Goal: Task Accomplishment & Management: Complete application form

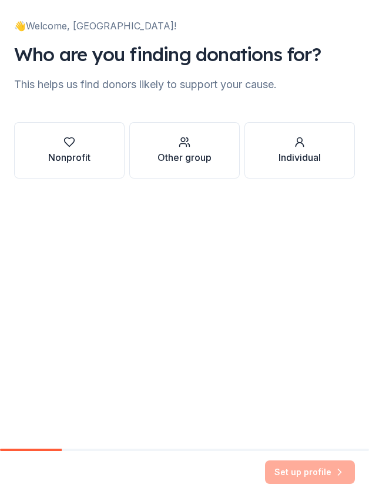
click at [102, 161] on button "Nonprofit" at bounding box center [69, 150] width 110 height 56
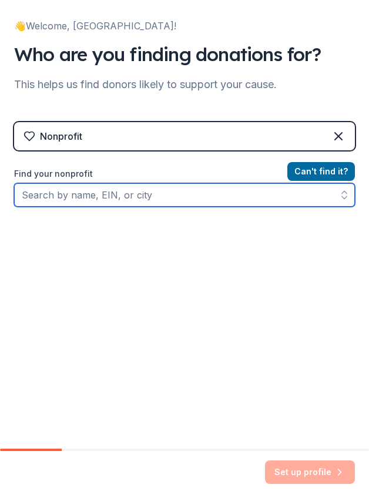
click at [103, 191] on input "Find your nonprofit" at bounding box center [184, 194] width 341 height 23
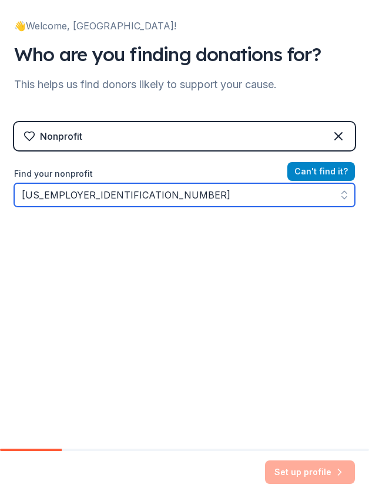
type input "[US_EMPLOYER_IDENTIFICATION_NUMBER]"
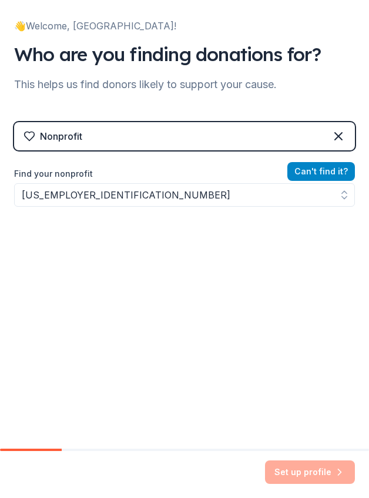
click at [323, 171] on button "Can ' t find it?" at bounding box center [321, 171] width 68 height 19
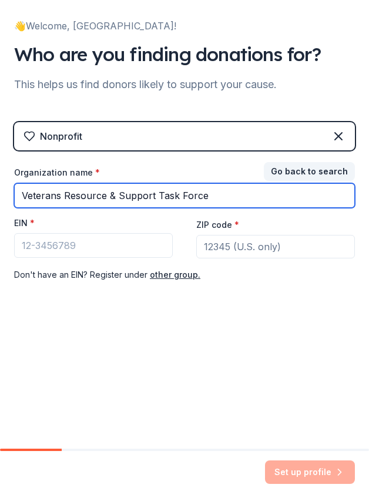
type input "Veterans Resource & Support Task Force"
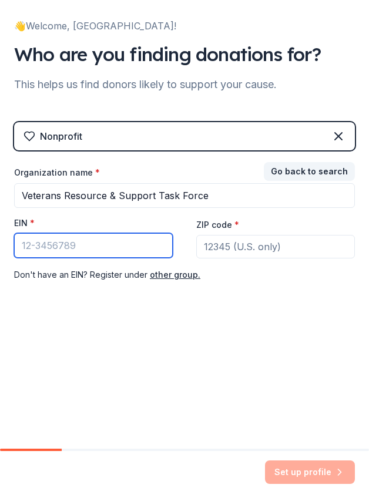
click at [112, 247] on input "EIN *" at bounding box center [93, 245] width 159 height 25
drag, startPoint x: 35, startPoint y: 244, endPoint x: 6, endPoint y: 249, distance: 28.6
click at [6, 249] on div "👋 Welcome, Brittanie! Who are you finding donations for? This helps us find don…" at bounding box center [184, 167] width 369 height 334
type input "3"
type input "[US_EMPLOYER_IDENTIFICATION_NUMBER]"
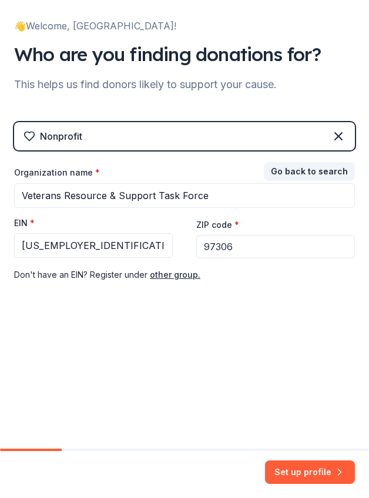
type input "97306"
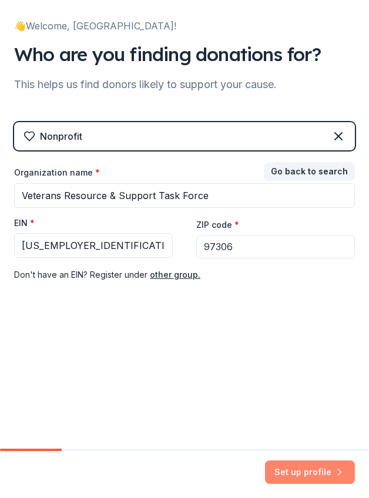
click at [305, 477] on button "Set up profile" at bounding box center [310, 471] width 90 height 23
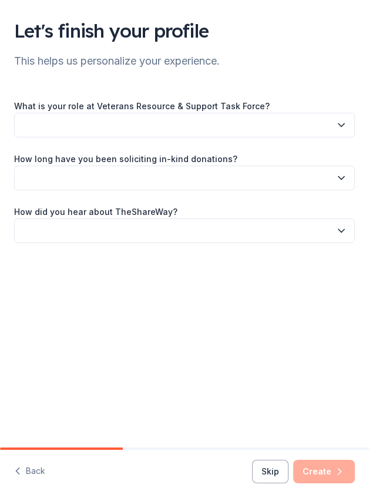
click at [91, 124] on button "button" at bounding box center [184, 125] width 341 height 25
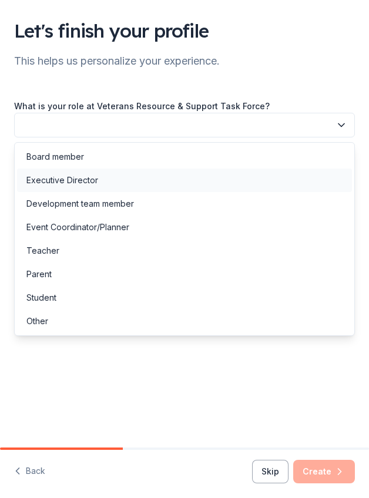
click at [84, 178] on div "Executive Director" at bounding box center [62, 180] width 72 height 14
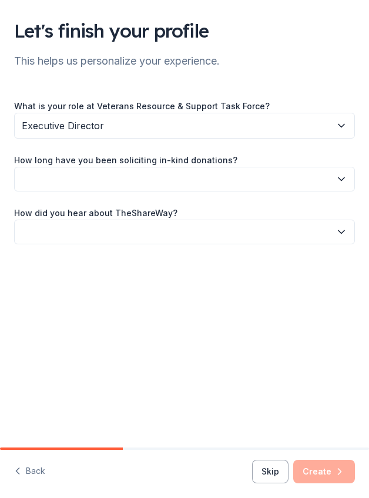
click at [84, 178] on button "button" at bounding box center [184, 179] width 341 height 25
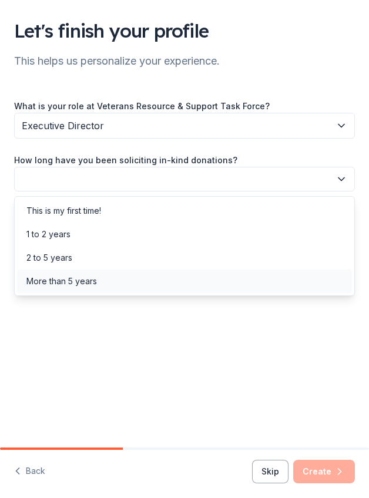
click at [70, 276] on div "More than 5 years" at bounding box center [61, 281] width 70 height 14
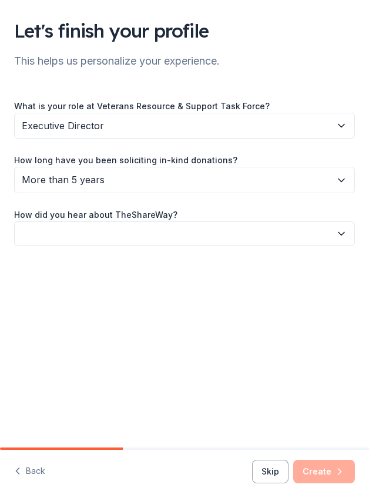
click at [92, 233] on button "button" at bounding box center [184, 233] width 341 height 25
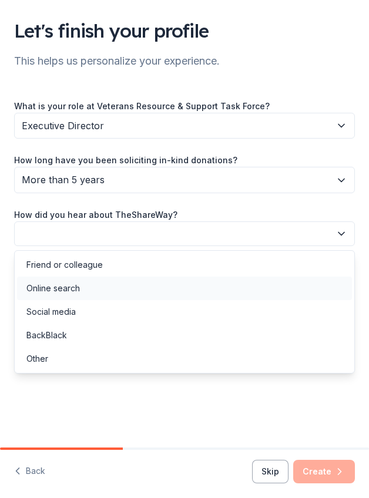
click at [88, 280] on div "Online search" at bounding box center [184, 288] width 335 height 23
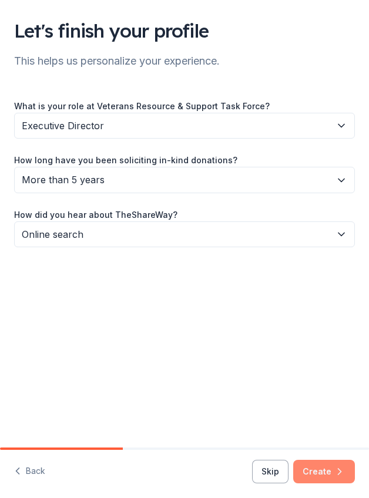
click at [319, 473] on button "Create" at bounding box center [324, 471] width 62 height 23
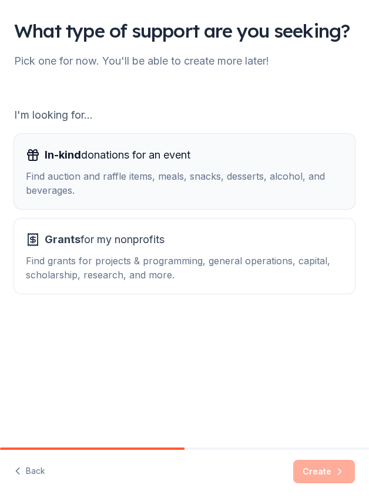
click at [177, 197] on div "Find auction and raffle items, meals, snacks, desserts, alcohol, and beverages." at bounding box center [184, 183] width 317 height 28
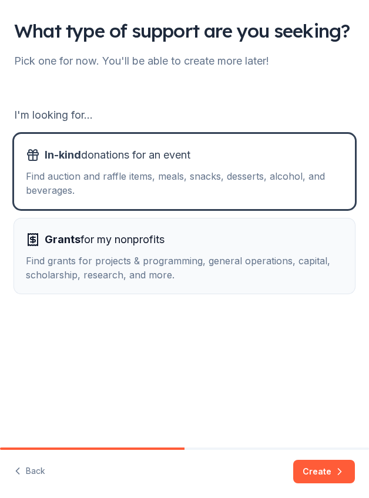
click at [147, 253] on button "Grants for my nonprofits Find grants for projects & programming, general operat…" at bounding box center [184, 255] width 341 height 75
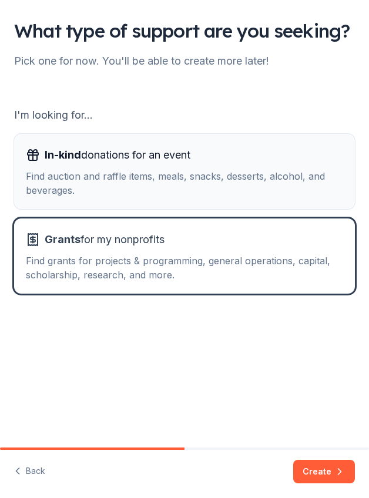
click at [161, 197] on div "Find auction and raffle items, meals, snacks, desserts, alcohol, and beverages." at bounding box center [184, 183] width 317 height 28
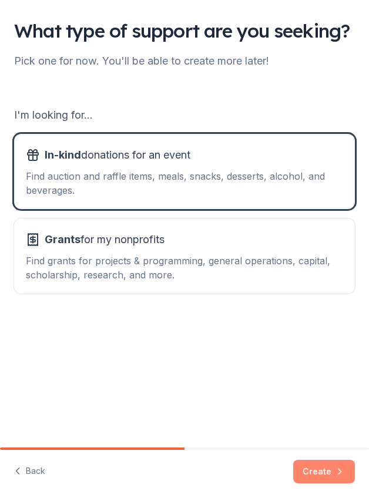
click at [328, 469] on button "Create" at bounding box center [324, 471] width 62 height 23
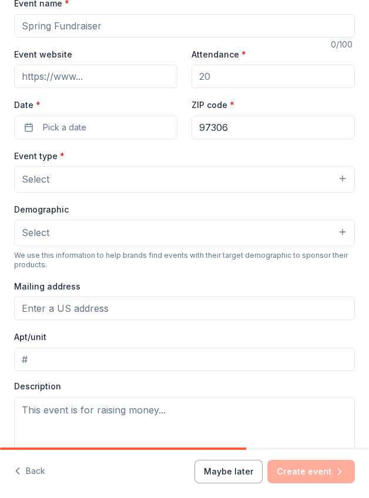
scroll to position [276, 0]
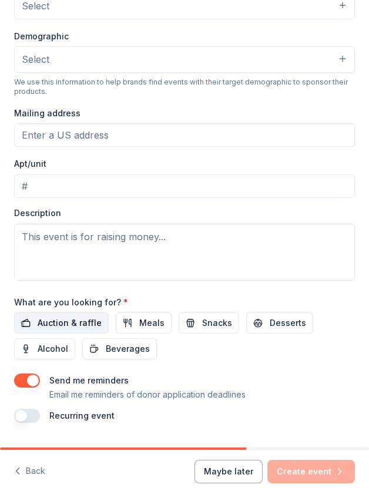
click at [61, 325] on span "Auction & raffle" at bounding box center [70, 323] width 64 height 14
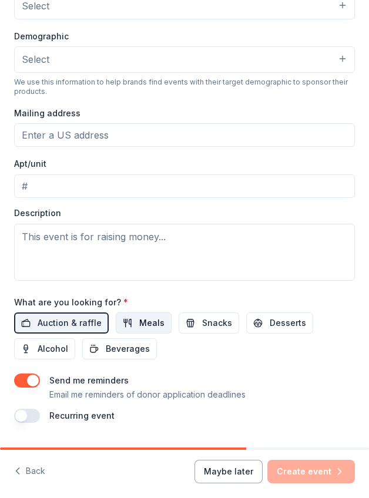
click at [139, 319] on span "Meals" at bounding box center [151, 323] width 25 height 14
click at [211, 317] on span "Snacks" at bounding box center [217, 323] width 30 height 14
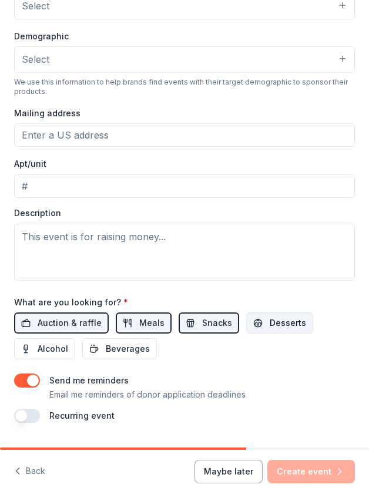
click at [254, 316] on button "Desserts" at bounding box center [279, 322] width 67 height 21
click at [137, 342] on span "Beverages" at bounding box center [128, 349] width 44 height 14
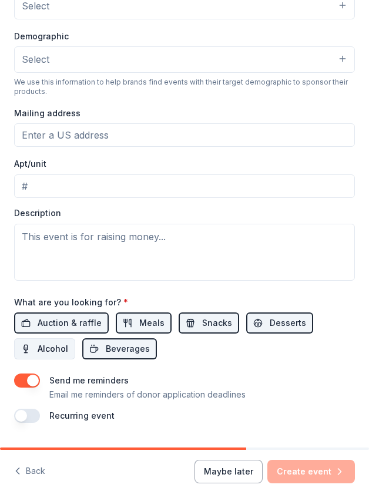
click at [41, 344] on span "Alcohol" at bounding box center [53, 349] width 31 height 14
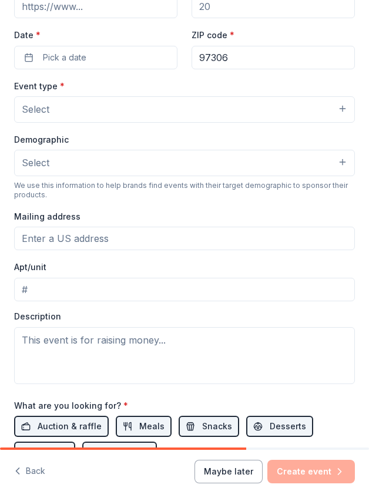
scroll to position [0, 0]
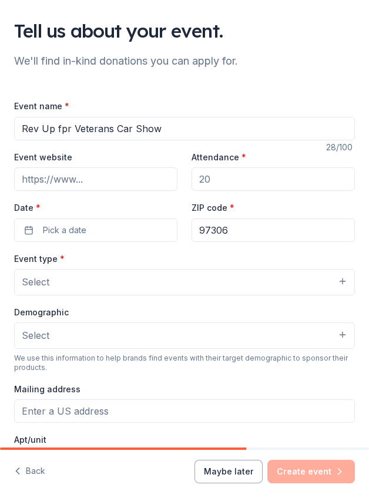
type input "Rev Up fpr Veterans Car Show"
click at [93, 180] on input "Event website" at bounding box center [95, 178] width 163 height 23
click at [225, 178] on input "Attendance *" at bounding box center [272, 178] width 163 height 23
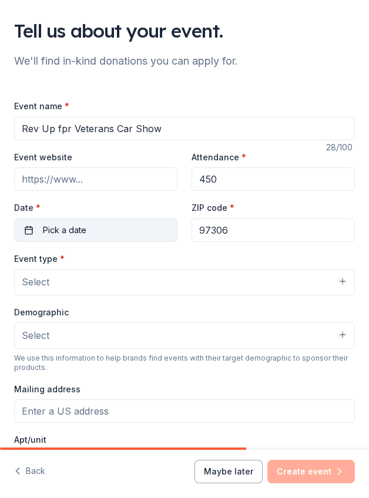
type input "450"
click at [87, 233] on button "Pick a date" at bounding box center [95, 229] width 163 height 23
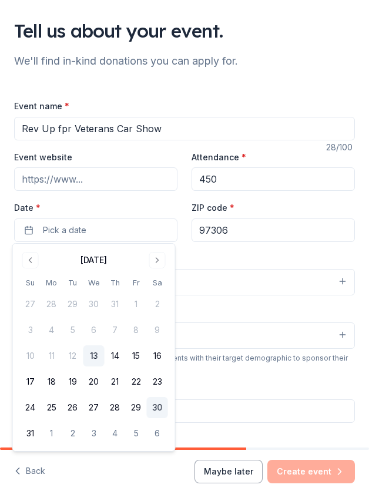
click at [161, 402] on button "30" at bounding box center [157, 407] width 21 height 21
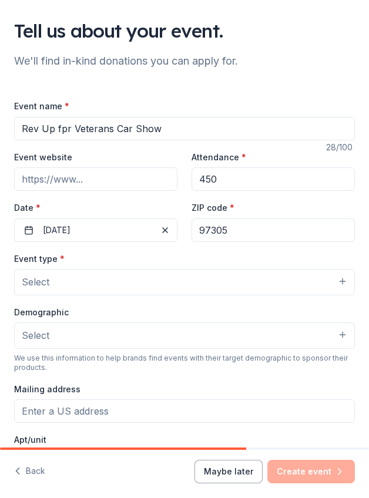
type input "97305"
click at [39, 274] on span "Select" at bounding box center [36, 281] width 28 height 15
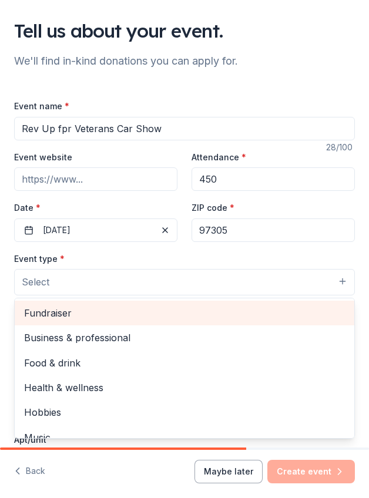
click at [80, 312] on span "Fundraiser" at bounding box center [184, 312] width 321 height 15
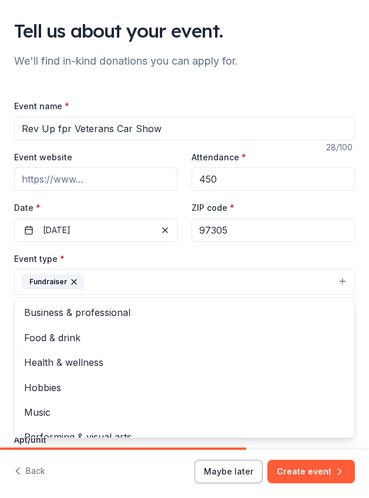
click at [112, 253] on div "Event type * Fundraiser Business & professional Food & drink Health & wellness …" at bounding box center [184, 273] width 341 height 44
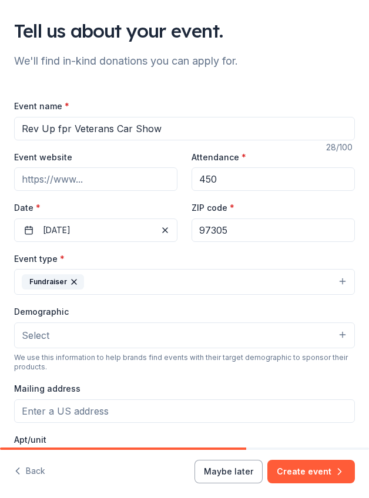
click at [69, 329] on button "Select" at bounding box center [184, 335] width 341 height 26
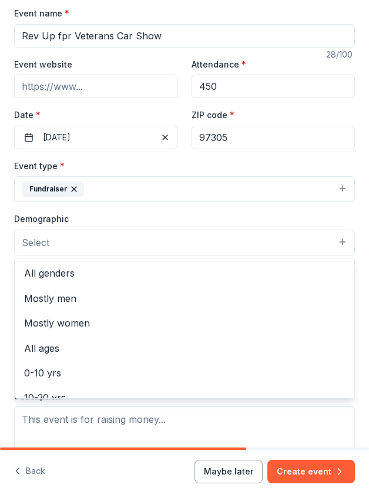
scroll to position [83, 0]
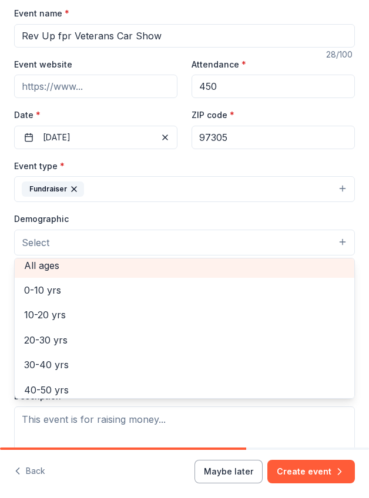
click at [117, 266] on span "All ages" at bounding box center [184, 265] width 321 height 15
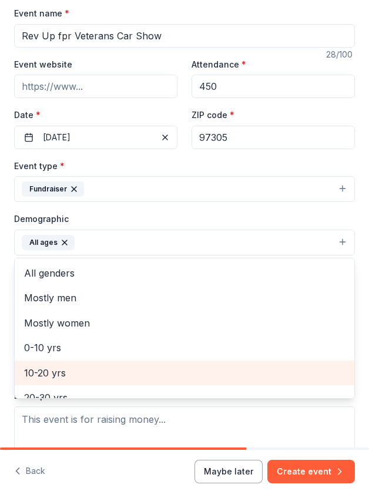
scroll to position [0, 0]
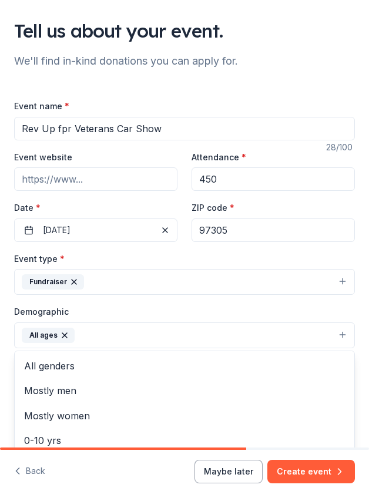
click at [124, 311] on div "Demographic All ages All genders Mostly men Mostly women 0-10 yrs 10-20 yrs 20-…" at bounding box center [184, 326] width 341 height 44
click at [136, 332] on button "All ages" at bounding box center [184, 335] width 341 height 26
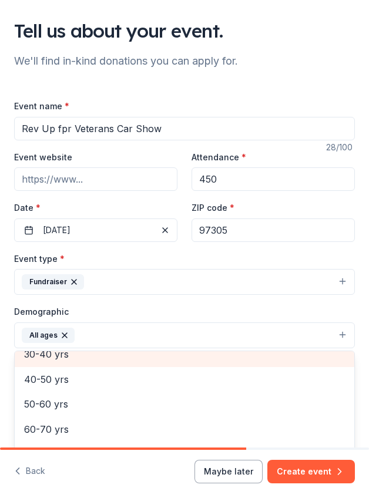
scroll to position [213, 0]
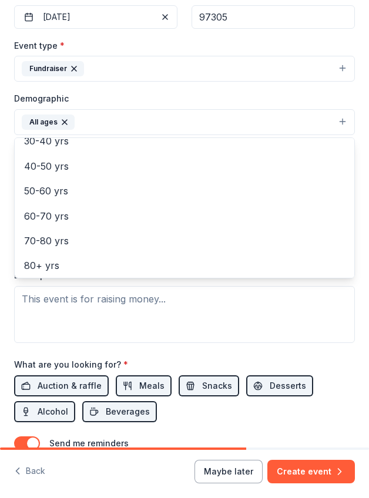
click at [193, 295] on div "Event type * Fundraiser Demographic All ages All genders Mostly men Mostly wome…" at bounding box center [184, 190] width 341 height 305
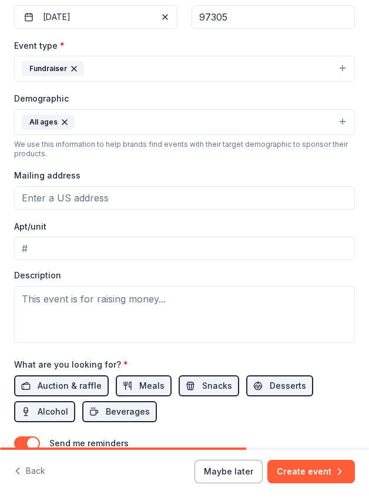
scroll to position [191, 0]
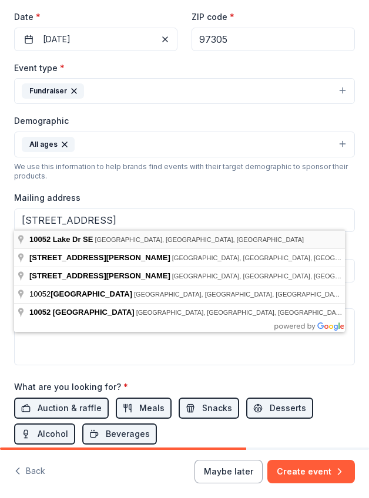
type input "10052 Lake Drive Southeast, Salem, OR, 97306"
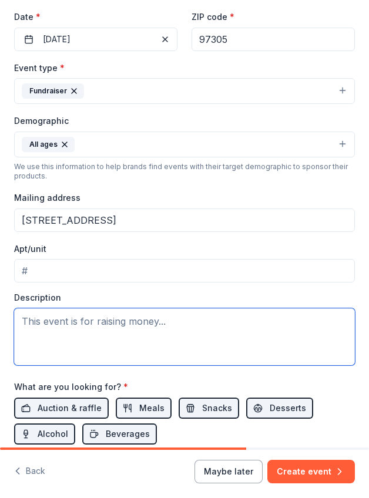
click at [48, 322] on textarea at bounding box center [184, 336] width 341 height 57
click at [77, 316] on textarea at bounding box center [184, 336] width 341 height 57
paste textarea "The event is a fundraiser to support VRSTF’s mission of serving veterans, activ…"
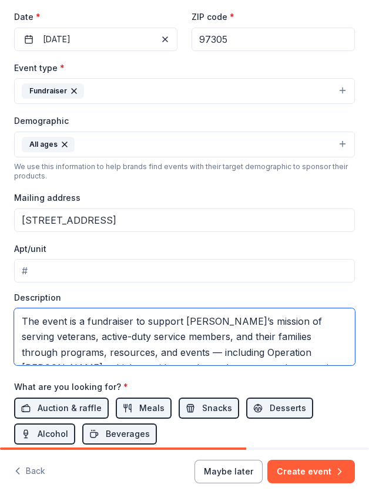
scroll to position [45, 0]
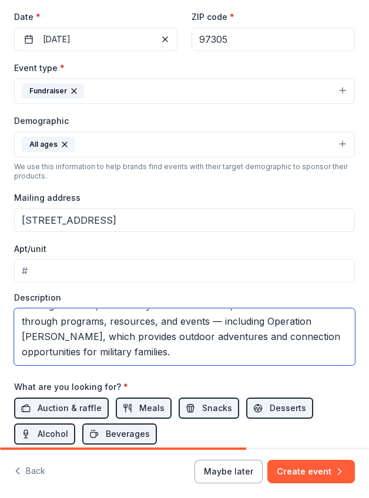
click at [186, 334] on textarea "The event is a fundraiser to support VRSTF’s mission of serving veterans, activ…" at bounding box center [184, 336] width 341 height 57
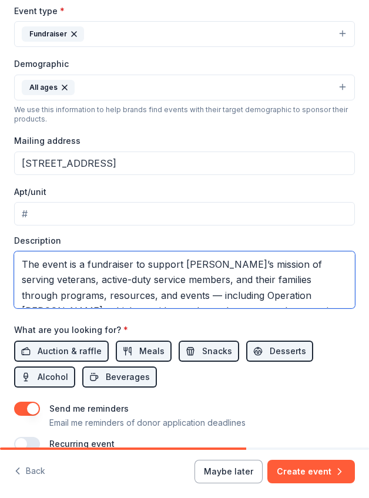
scroll to position [0, 0]
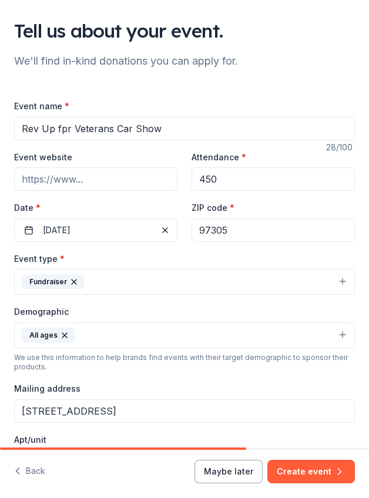
type textarea "The event is a fundraiser to support VRSTF’s mission of serving veterans, activ…"
click at [59, 128] on input "Rev Up fpr Veterans Car Show" at bounding box center [184, 128] width 341 height 23
click at [66, 129] on input "Rev Up fpr Veterans Car Show" at bounding box center [184, 128] width 341 height 23
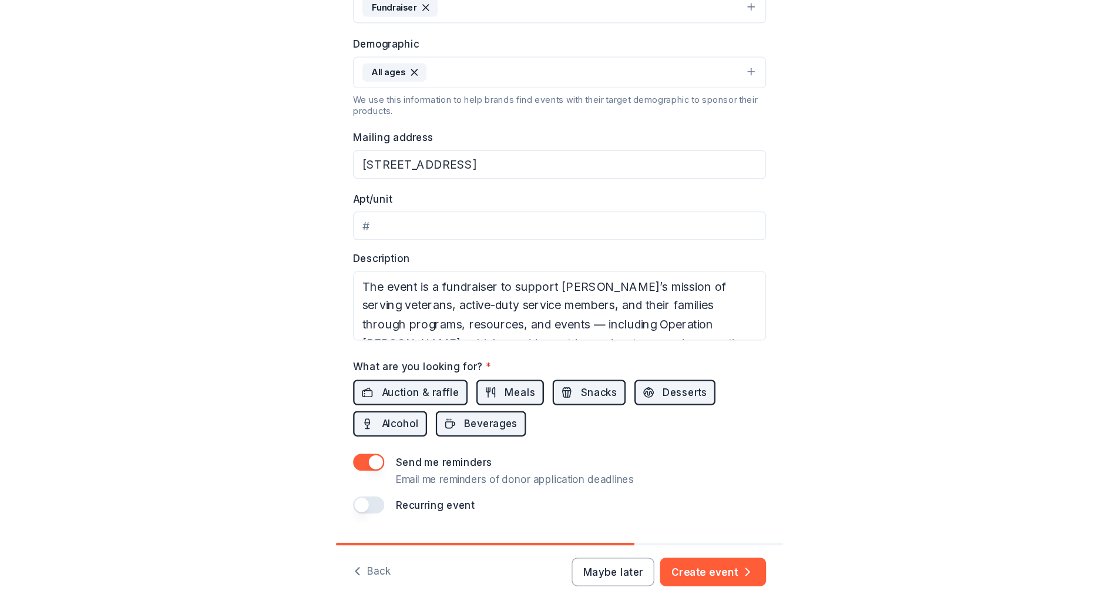
scroll to position [60, 0]
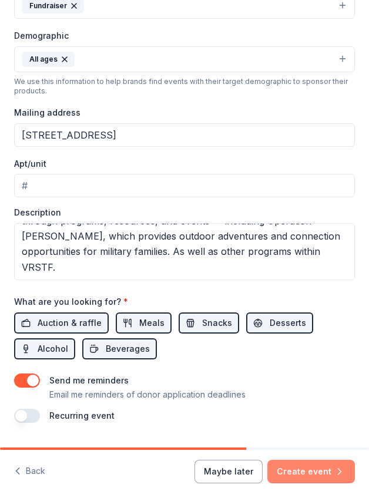
type input "Rev Up for Veterans Car Show"
click at [305, 471] on button "Create event" at bounding box center [310, 471] width 87 height 23
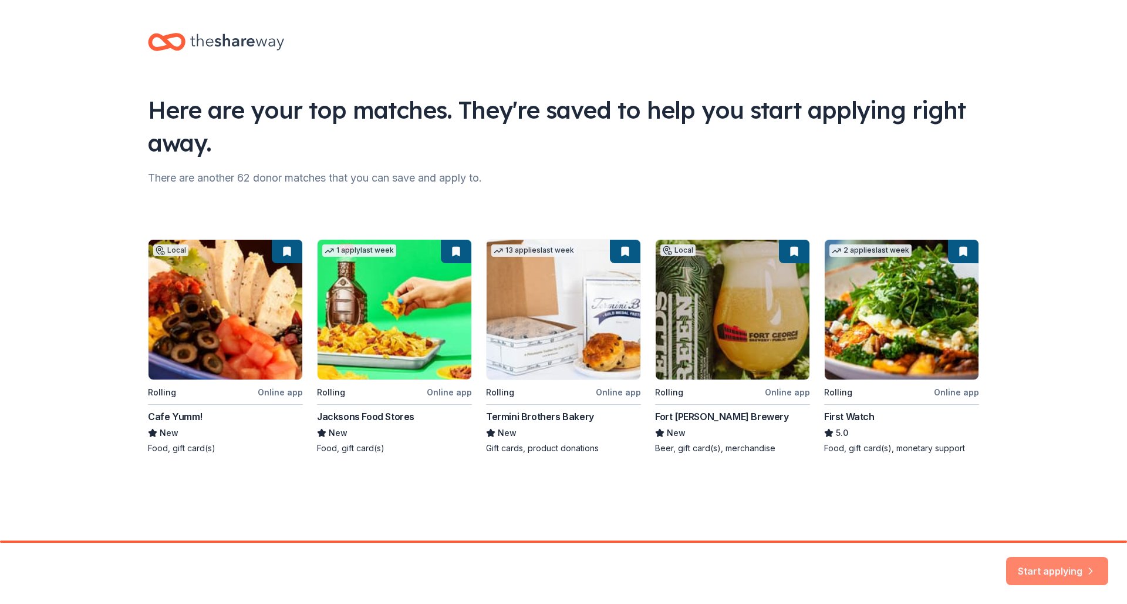
click at [368, 497] on button "Start applying" at bounding box center [1057, 564] width 102 height 28
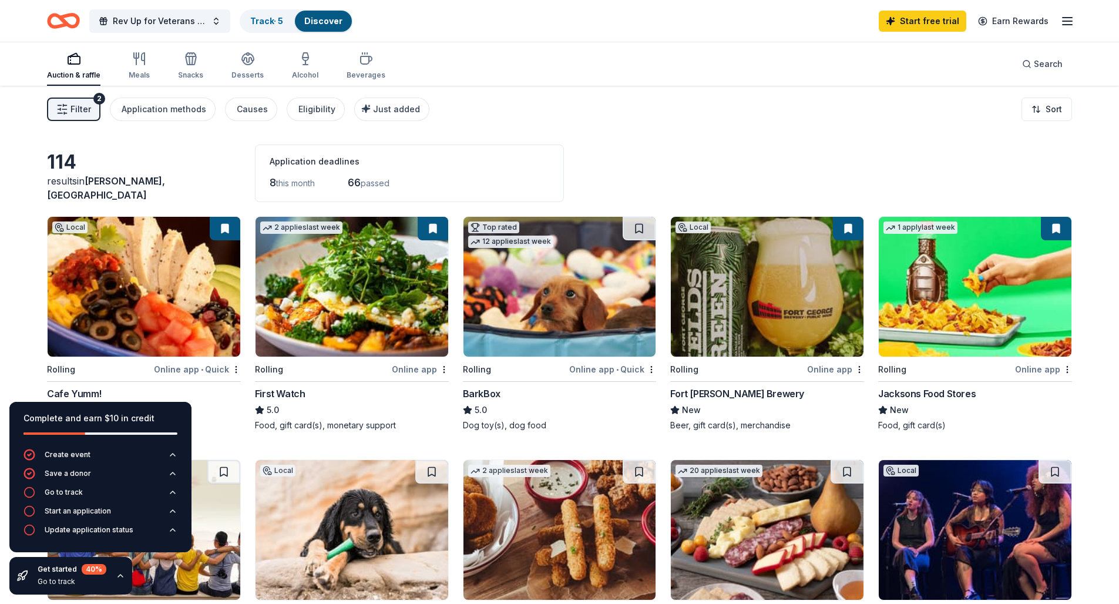
click at [185, 370] on div "Online app • Quick" at bounding box center [197, 369] width 87 height 15
click at [368, 20] on icon "button" at bounding box center [1067, 21] width 14 height 14
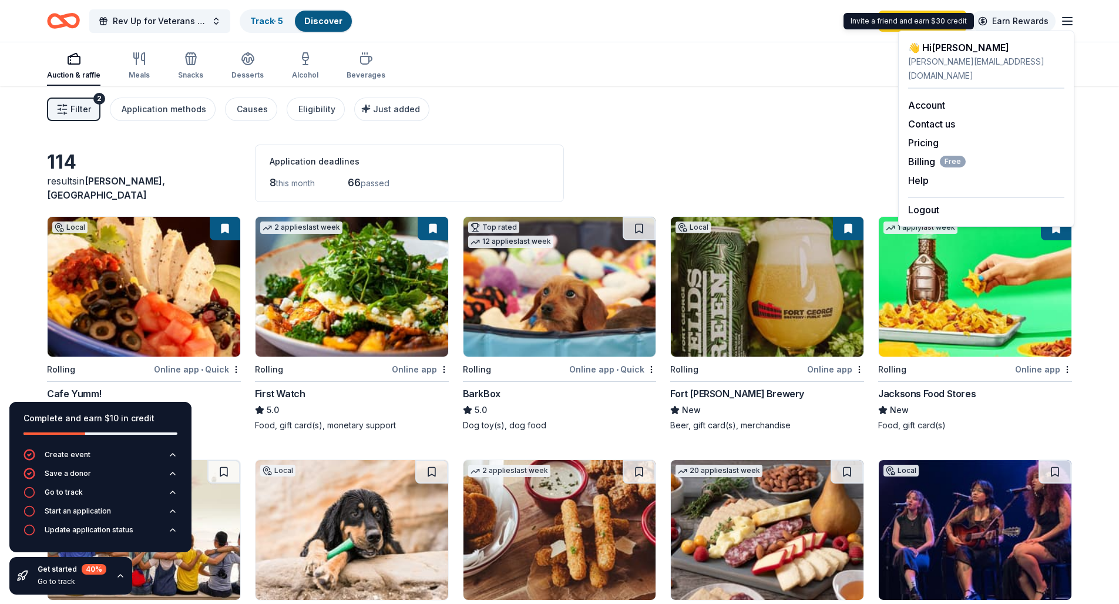
click at [368, 23] on link "Earn Rewards" at bounding box center [1013, 21] width 85 height 21
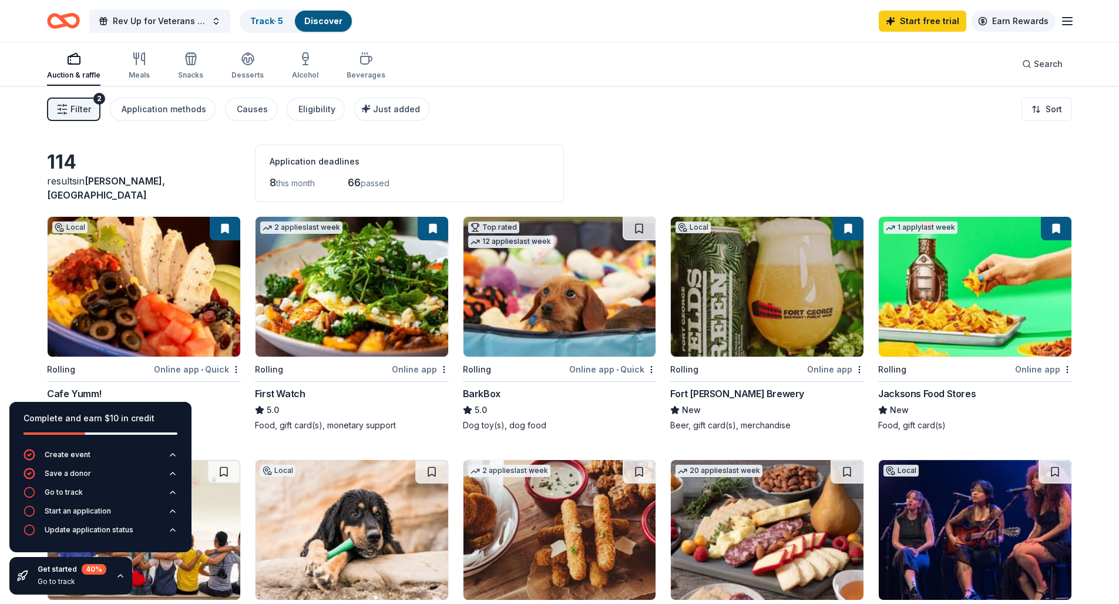
click at [368, 21] on link "Earn Rewards" at bounding box center [1013, 21] width 85 height 21
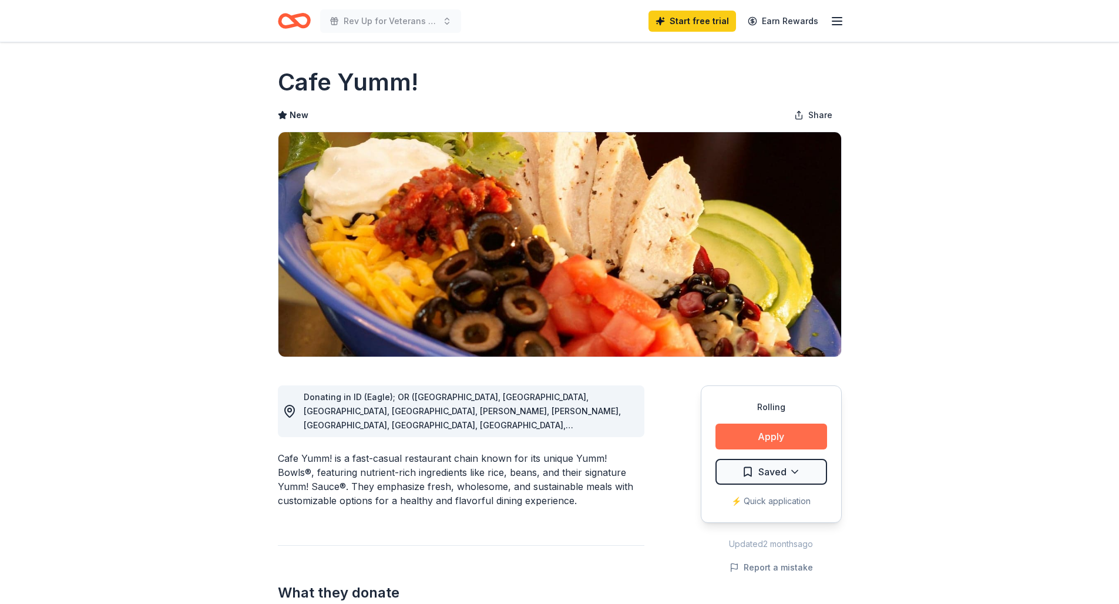
click at [759, 433] on button "Apply" at bounding box center [771, 436] width 112 height 26
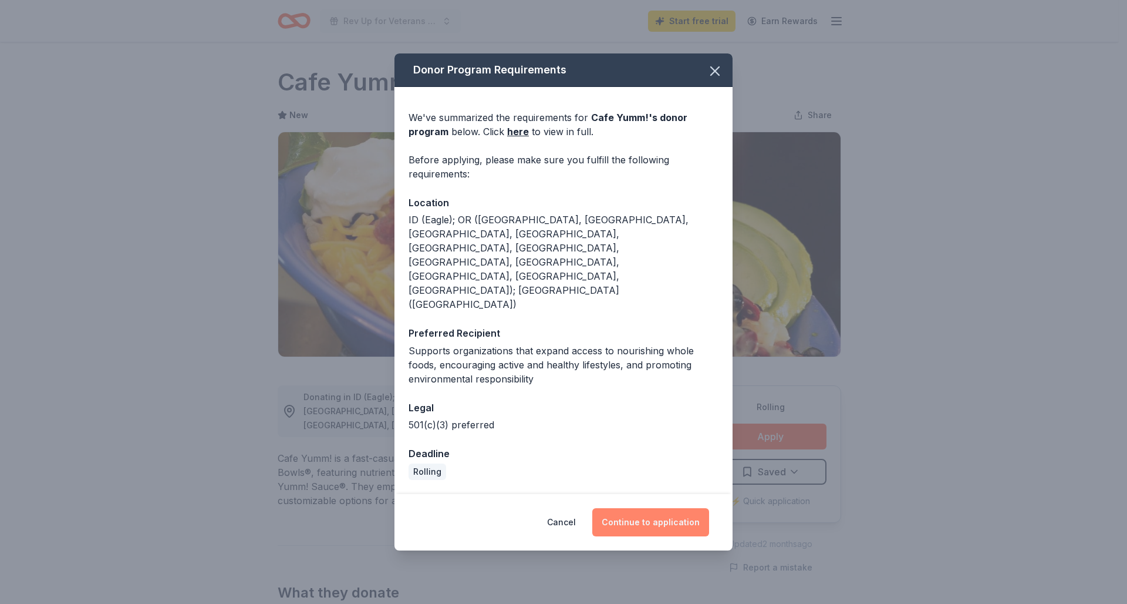
click at [637, 508] on button "Continue to application" at bounding box center [651, 522] width 117 height 28
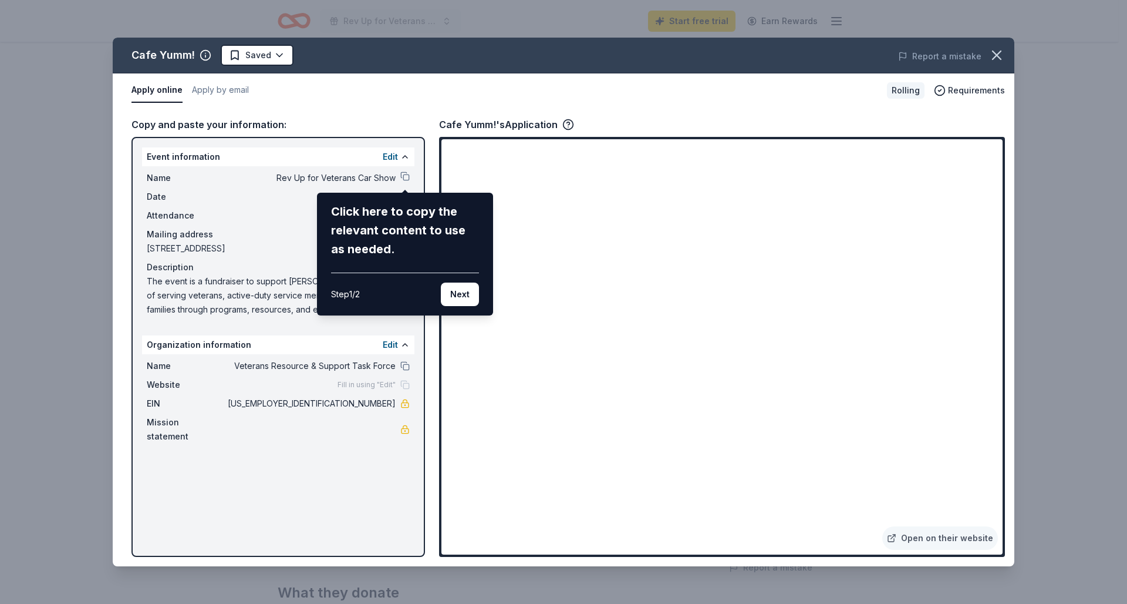
click at [325, 470] on div "Cafe Yumm! Saved Report a mistake Apply online Apply by email Rolling Requireme…" at bounding box center [564, 302] width 902 height 528
click at [460, 294] on button "Next" at bounding box center [460, 293] width 38 height 23
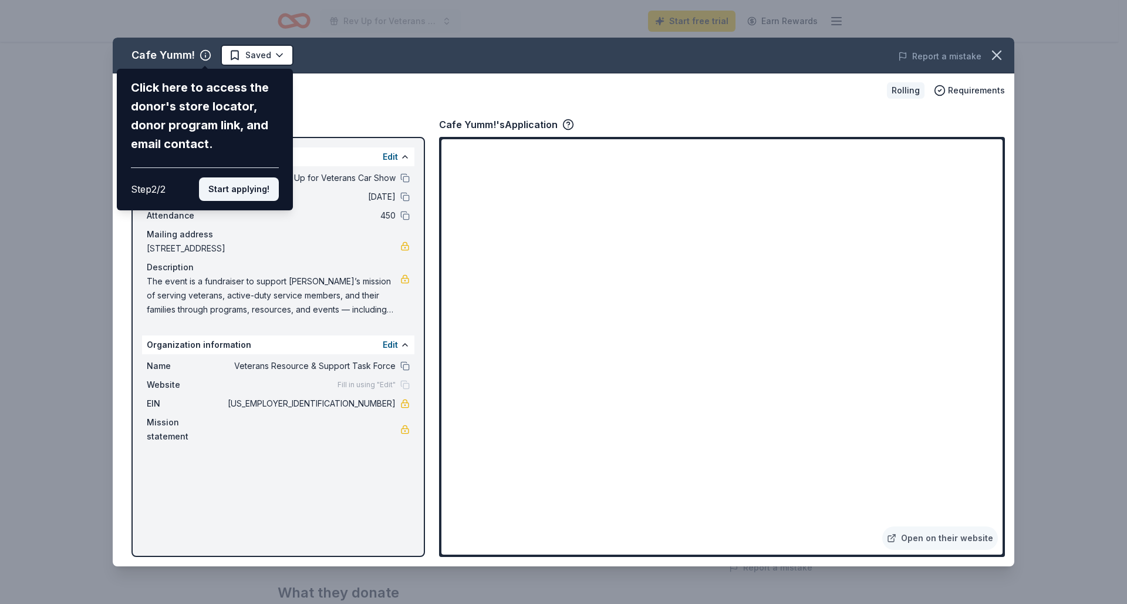
click at [248, 177] on button "Start applying!" at bounding box center [239, 188] width 80 height 23
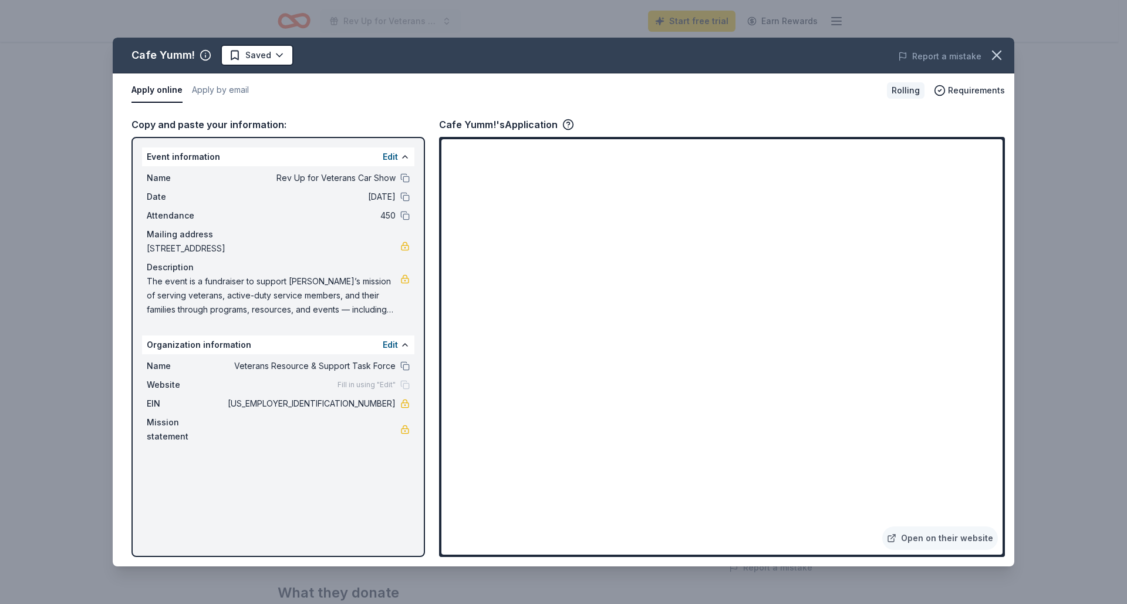
click at [802, 372] on div "Cafe Yumm! Saved Report a mistake Apply online Apply by email Rolling Requireme…" at bounding box center [564, 302] width 902 height 528
click at [780, 322] on div "Cafe Yumm! Saved Report a mistake Apply online Apply by email Rolling Requireme…" at bounding box center [564, 302] width 902 height 528
click at [995, 57] on icon "button" at bounding box center [997, 55] width 8 height 8
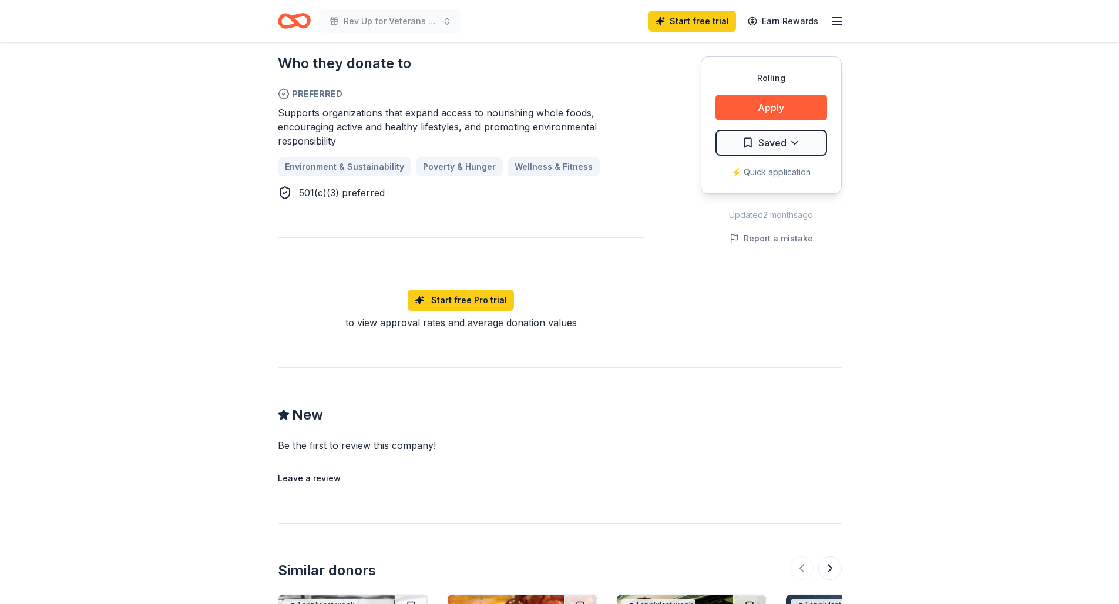
scroll to position [1056, 0]
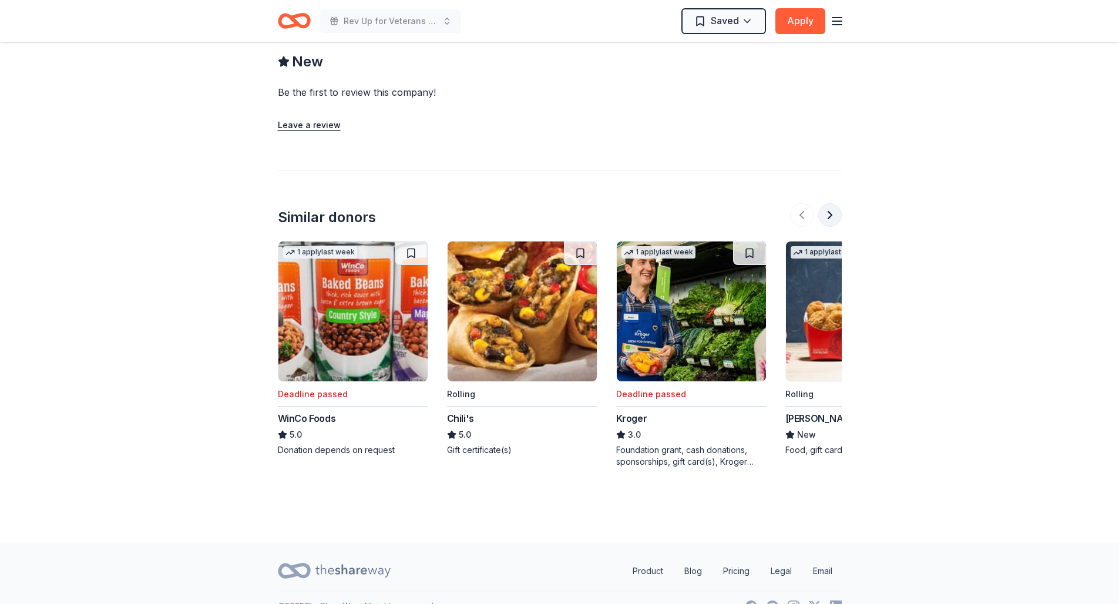
click at [826, 203] on button at bounding box center [829, 214] width 23 height 23
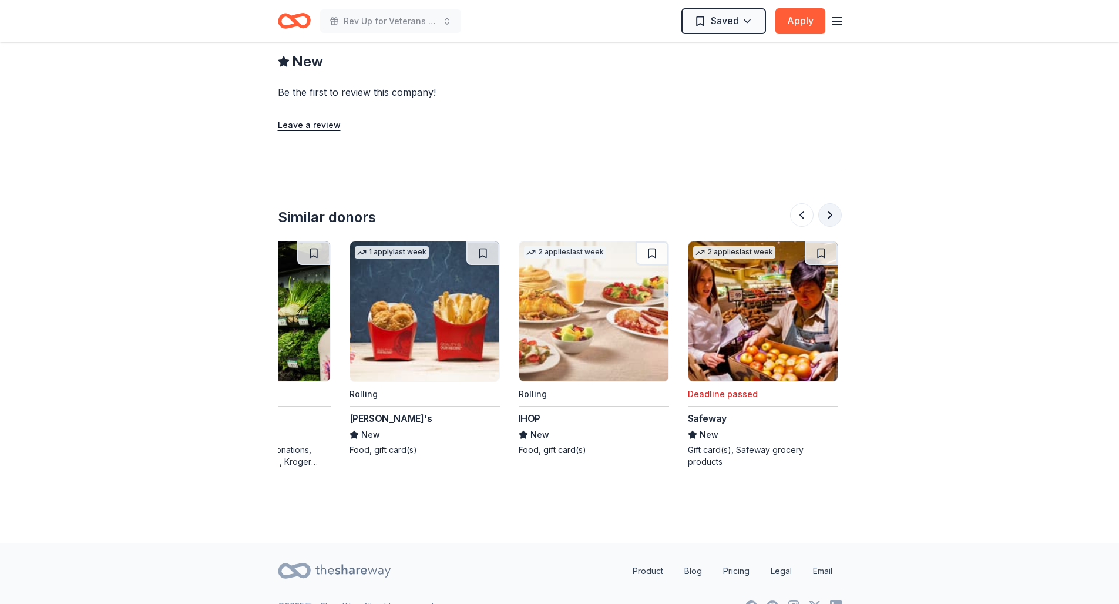
scroll to position [0, 507]
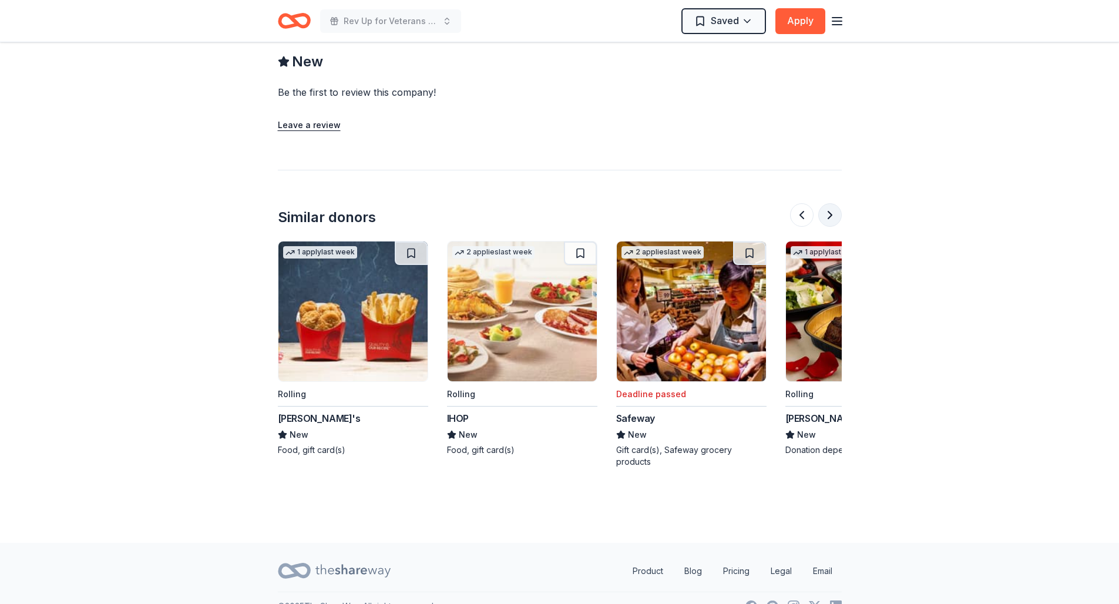
click at [826, 203] on button at bounding box center [829, 214] width 23 height 23
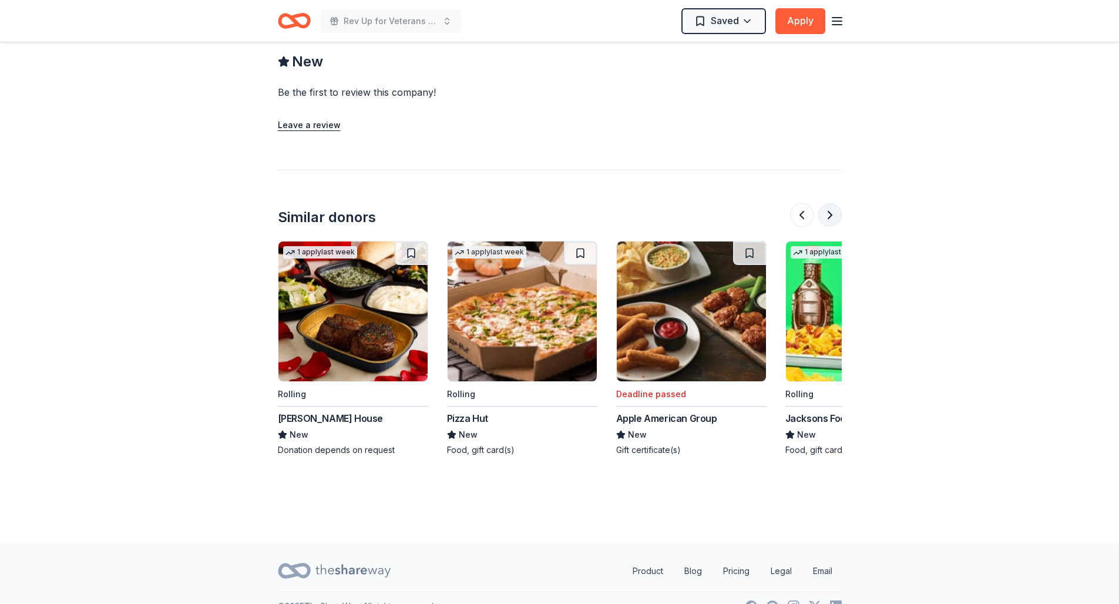
click at [826, 203] on button at bounding box center [829, 214] width 23 height 23
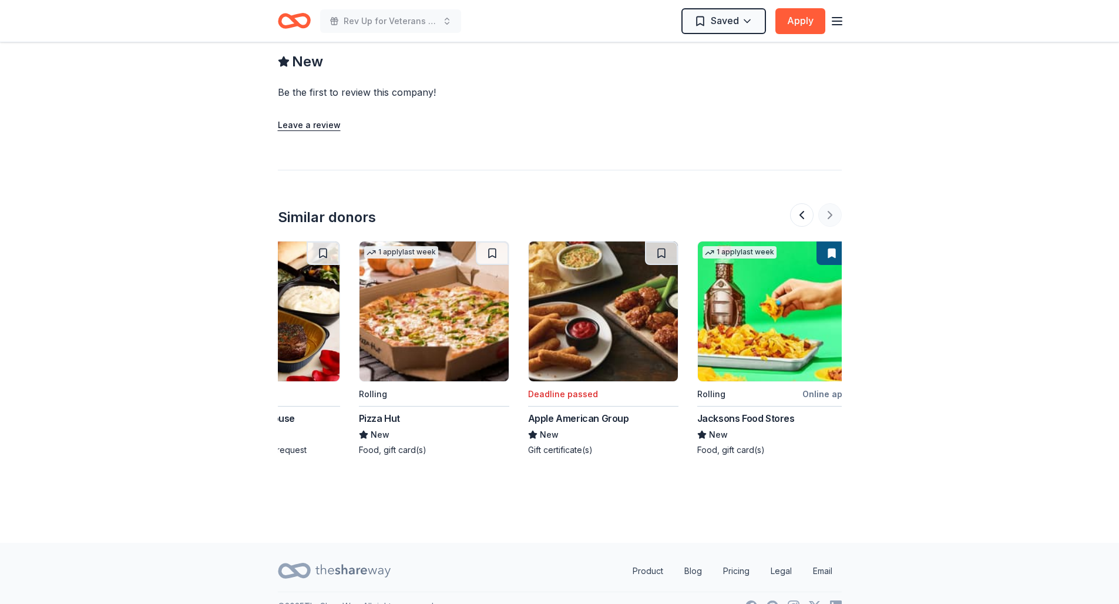
scroll to position [0, 1109]
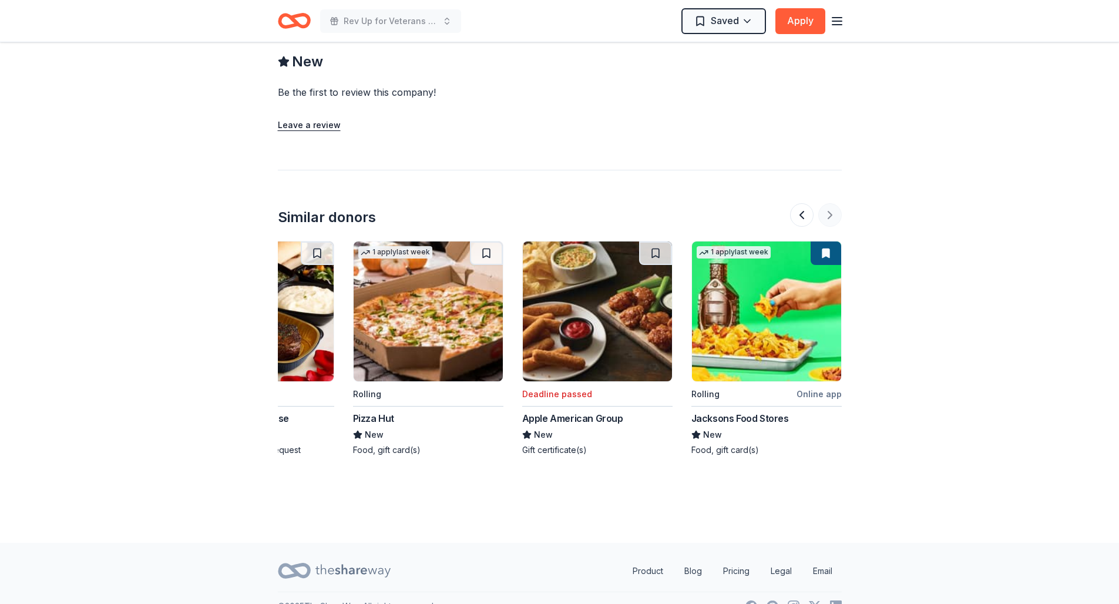
click at [826, 203] on div at bounding box center [816, 214] width 52 height 23
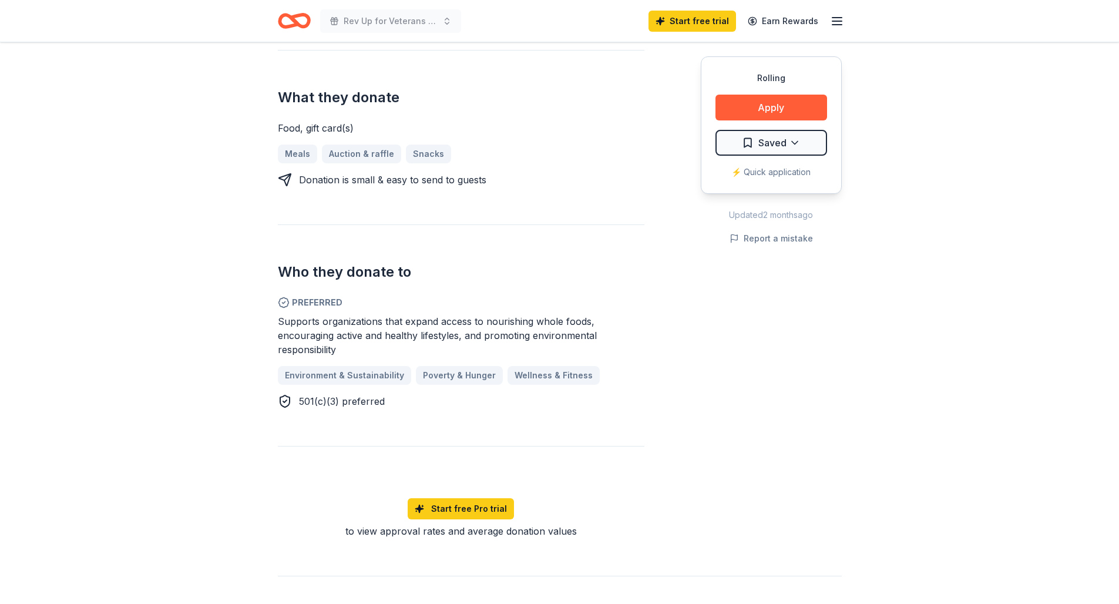
scroll to position [0, 0]
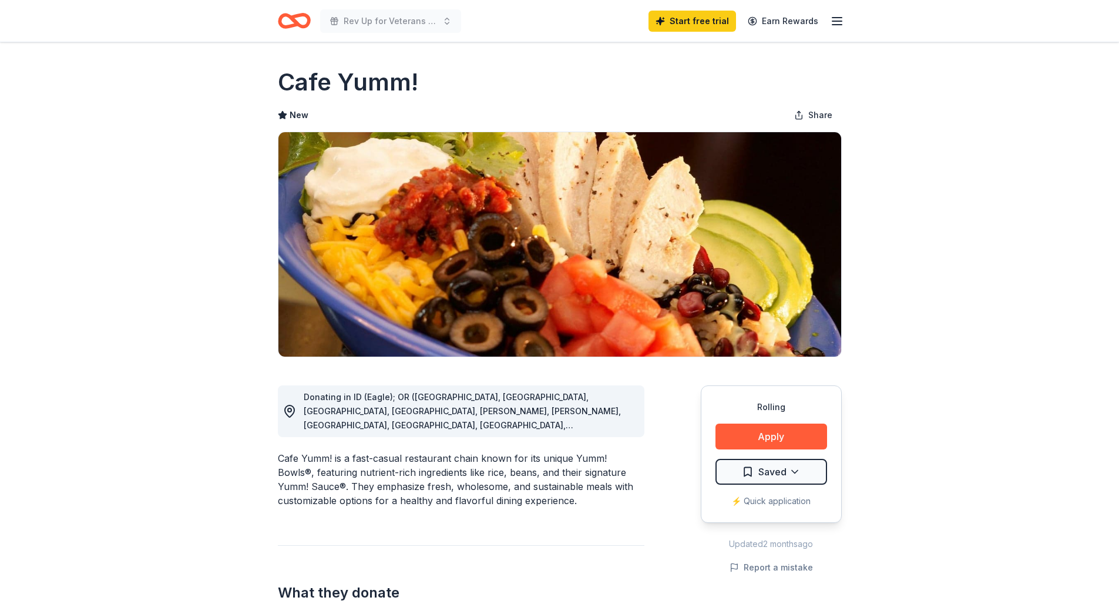
click at [298, 21] on icon "Home" at bounding box center [294, 21] width 33 height 28
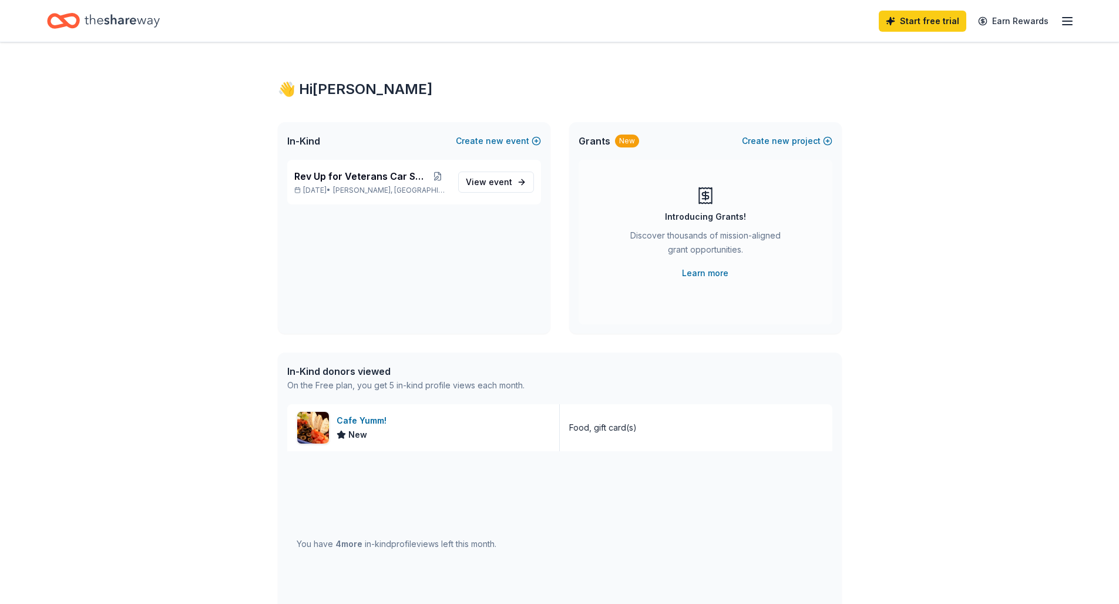
click at [1066, 18] on line "button" at bounding box center [1066, 18] width 9 height 0
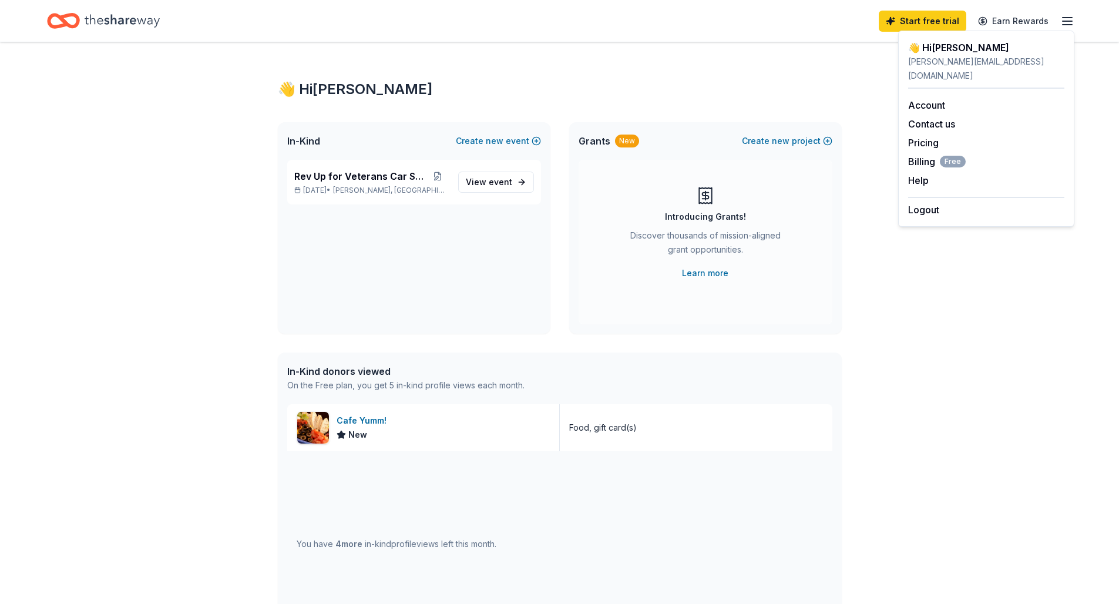
click at [1066, 18] on line "button" at bounding box center [1066, 18] width 9 height 0
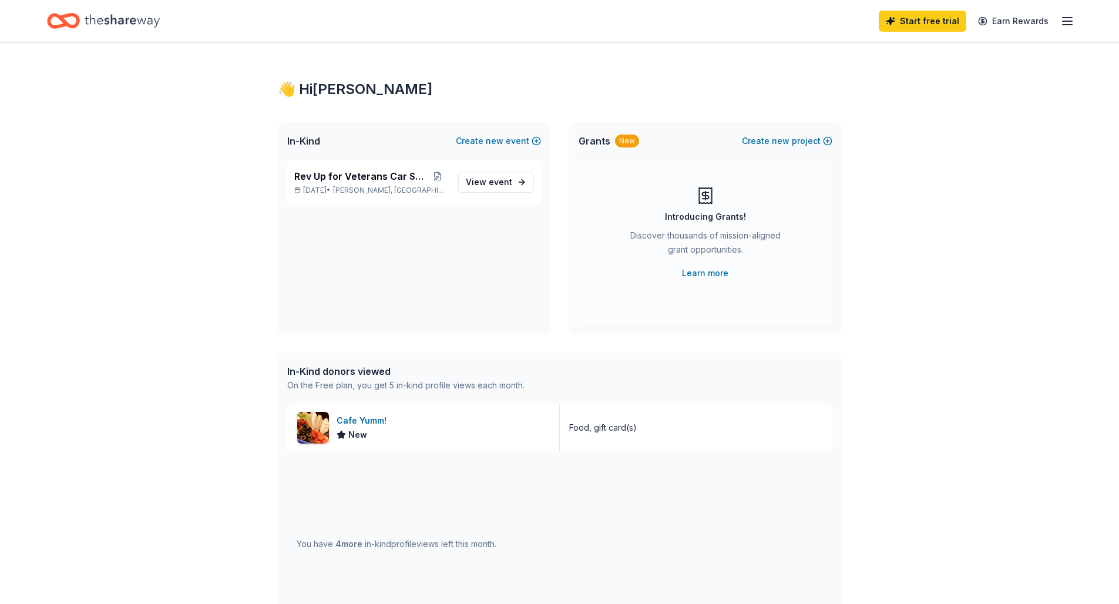
click at [138, 23] on icon "Home" at bounding box center [122, 21] width 75 height 24
click at [479, 181] on span "View event" at bounding box center [489, 182] width 46 height 14
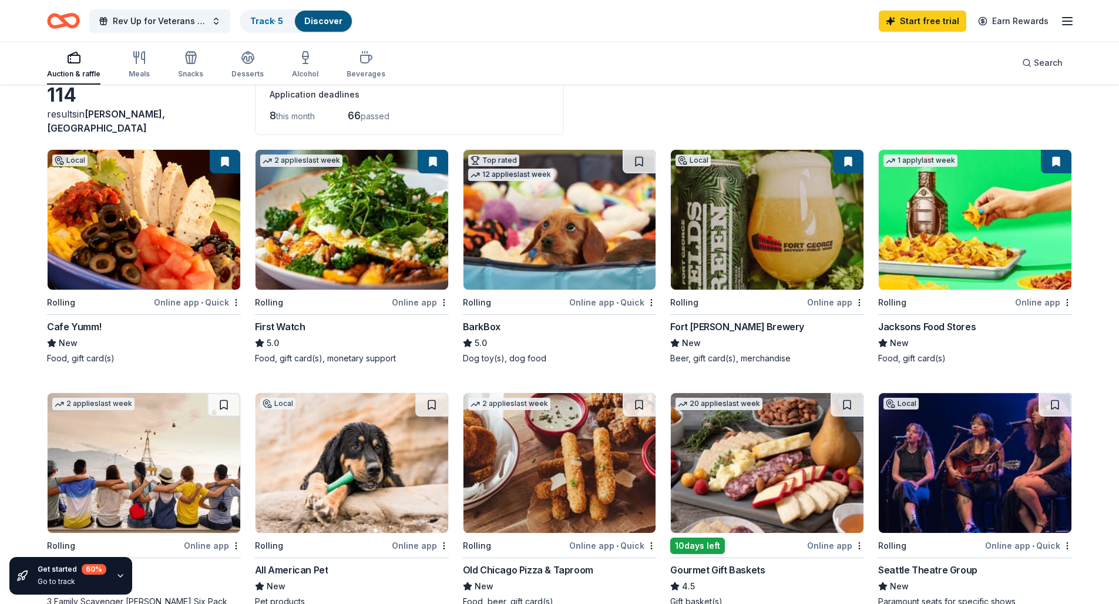
scroll to position [46, 0]
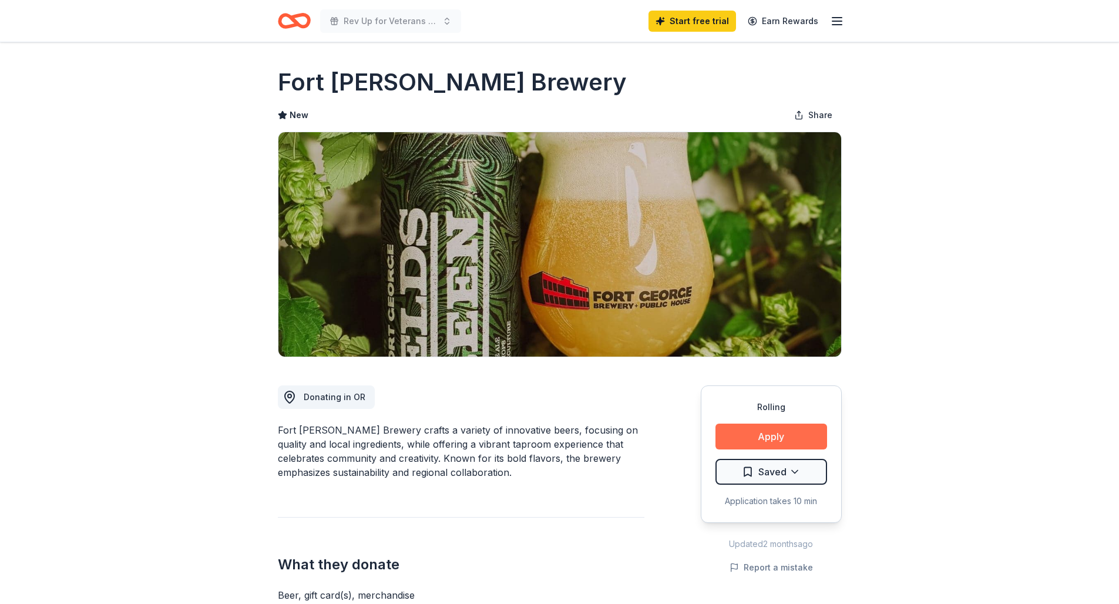
click at [758, 438] on button "Apply" at bounding box center [771, 436] width 112 height 26
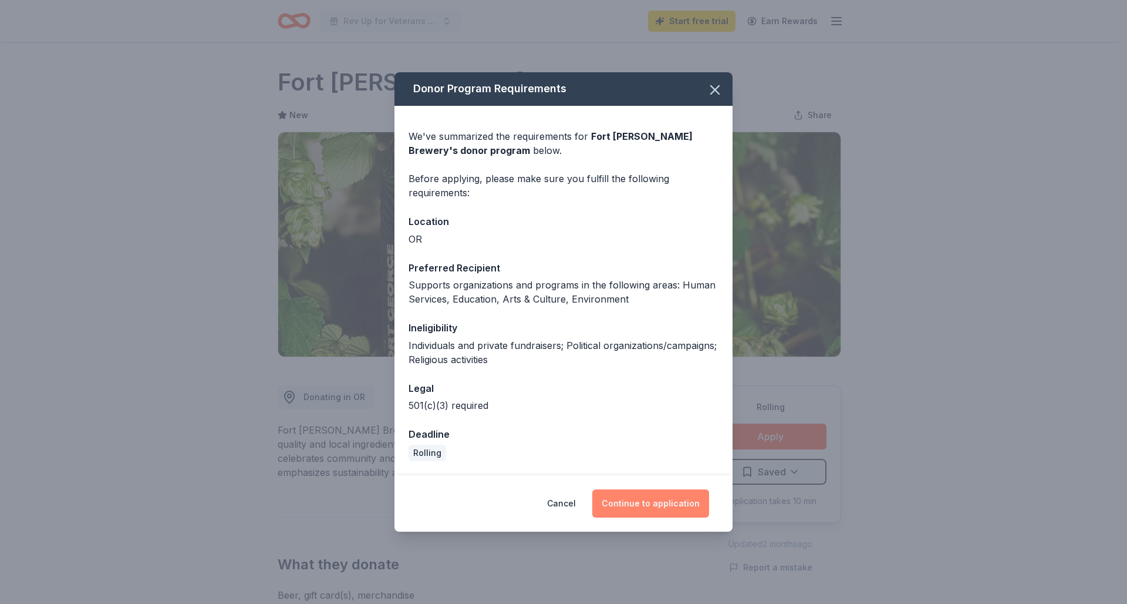
click at [638, 501] on button "Continue to application" at bounding box center [651, 503] width 117 height 28
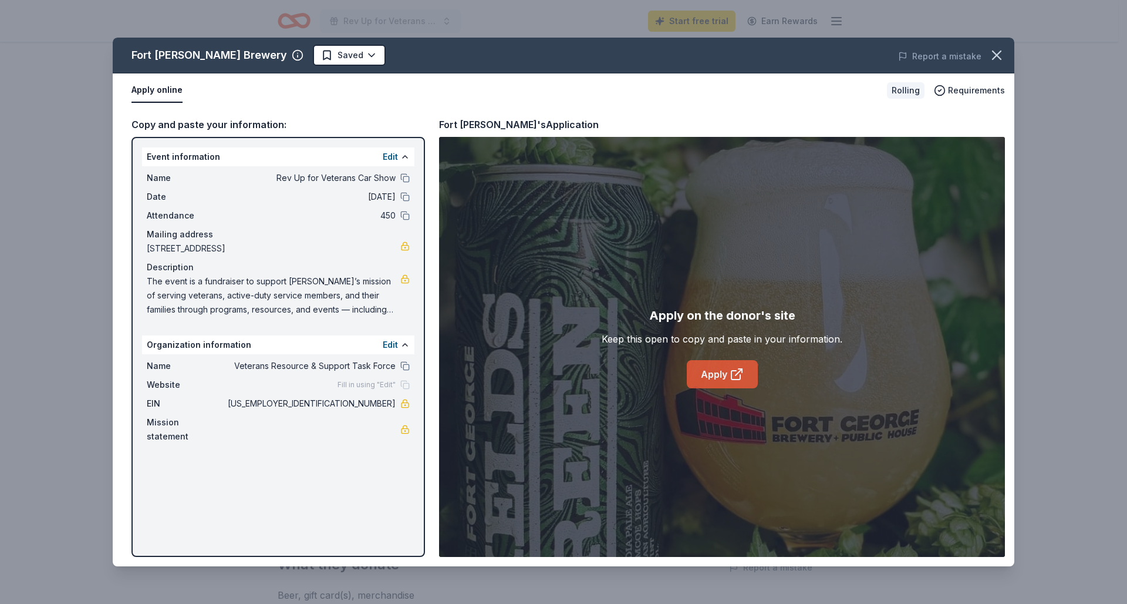
click at [717, 373] on link "Apply" at bounding box center [722, 374] width 71 height 28
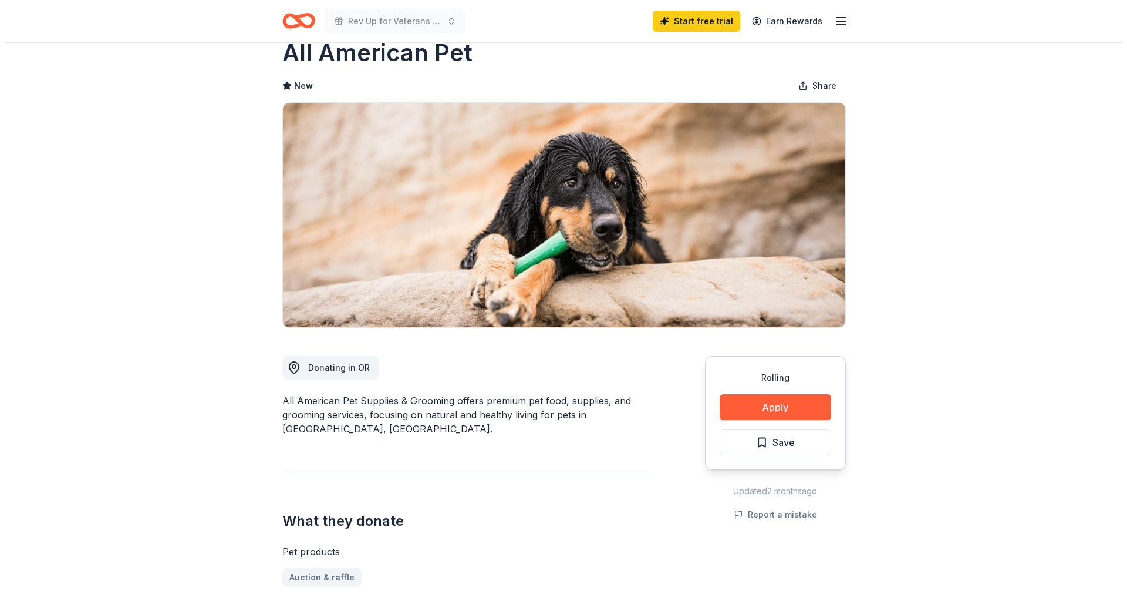
scroll to position [32, 0]
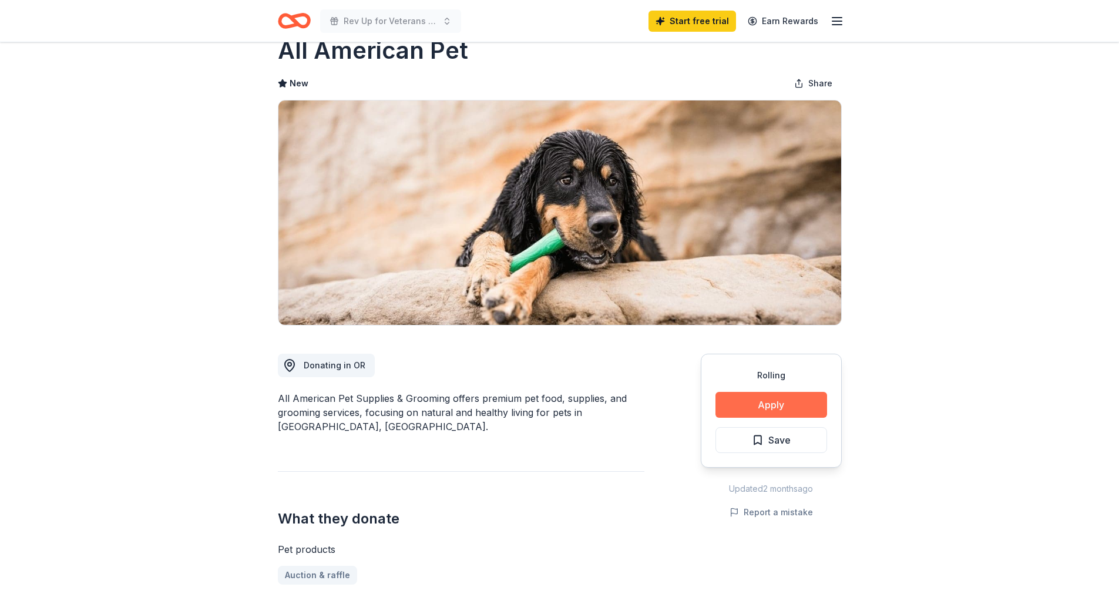
click at [758, 411] on button "Apply" at bounding box center [771, 405] width 112 height 26
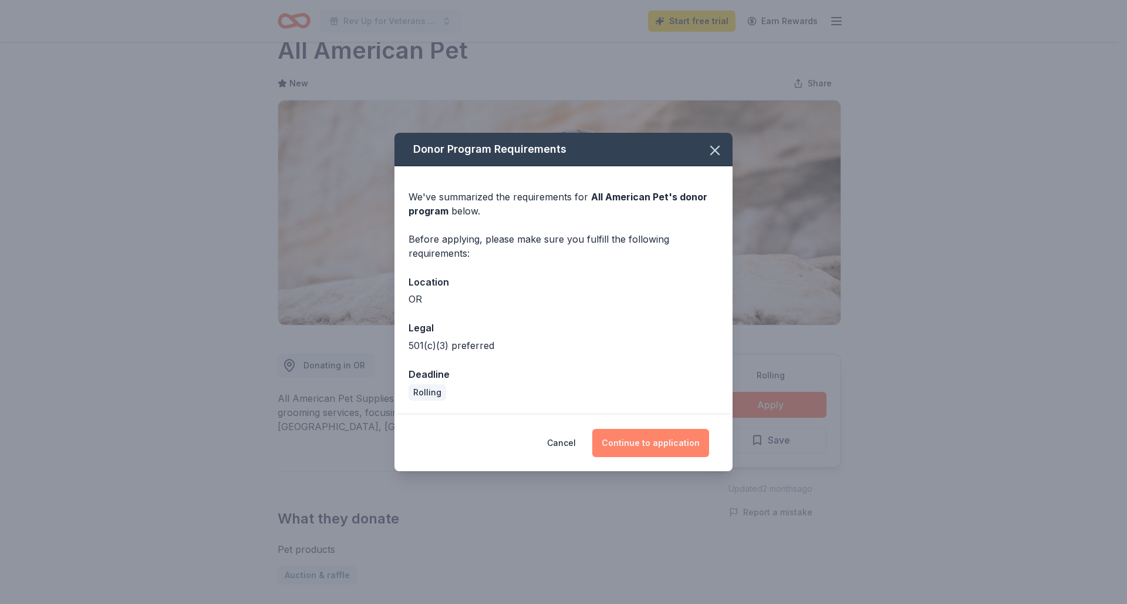
click at [661, 441] on button "Continue to application" at bounding box center [651, 443] width 117 height 28
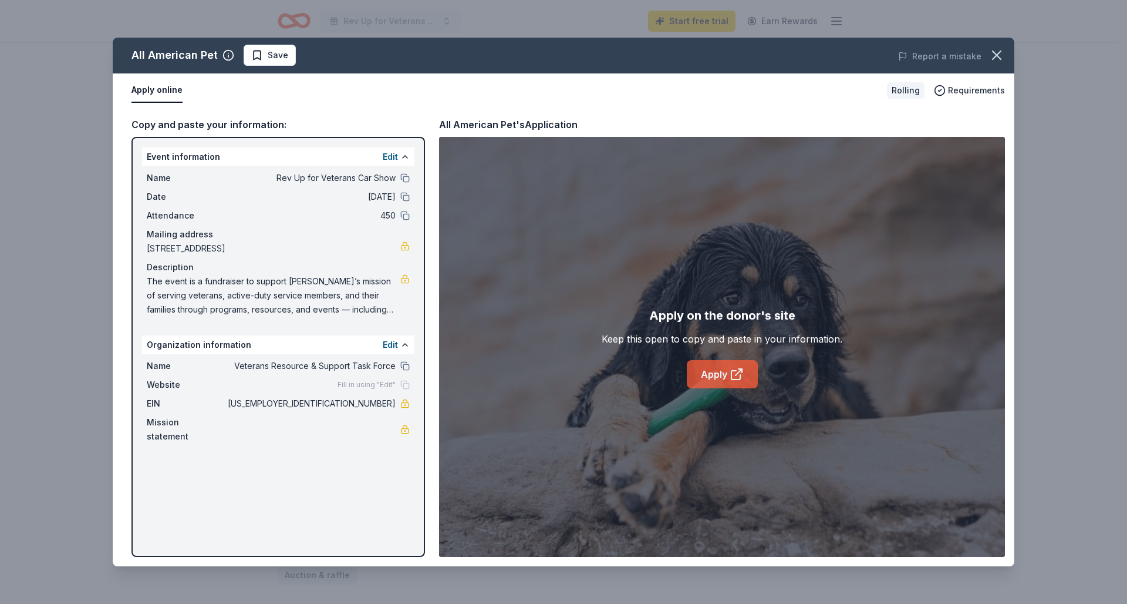
click at [721, 375] on link "Apply" at bounding box center [722, 374] width 71 height 28
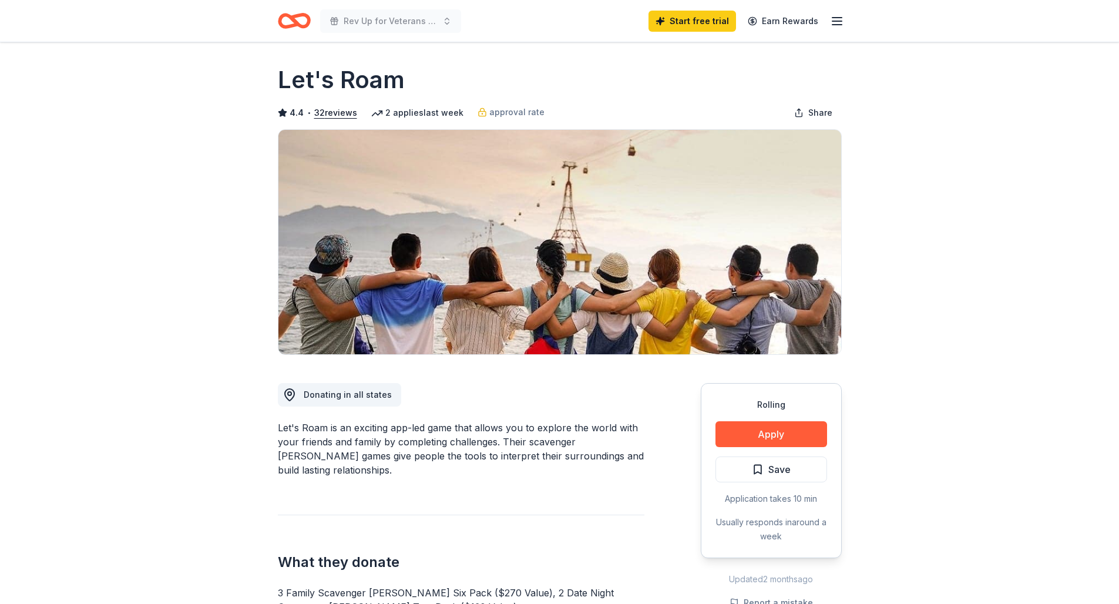
scroll to position [5, 0]
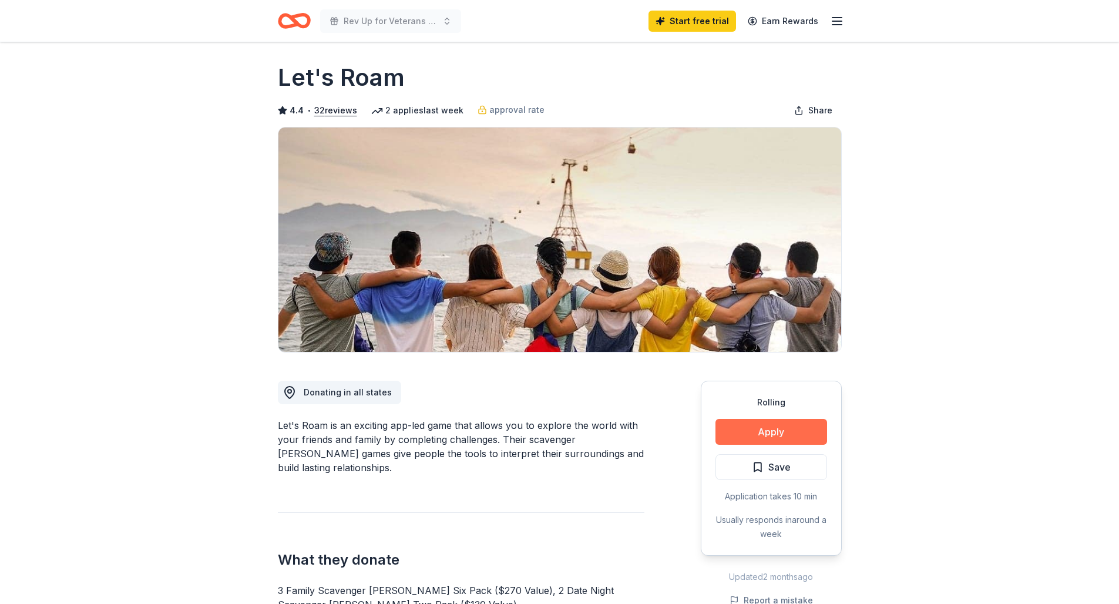
click at [770, 432] on button "Apply" at bounding box center [771, 432] width 112 height 26
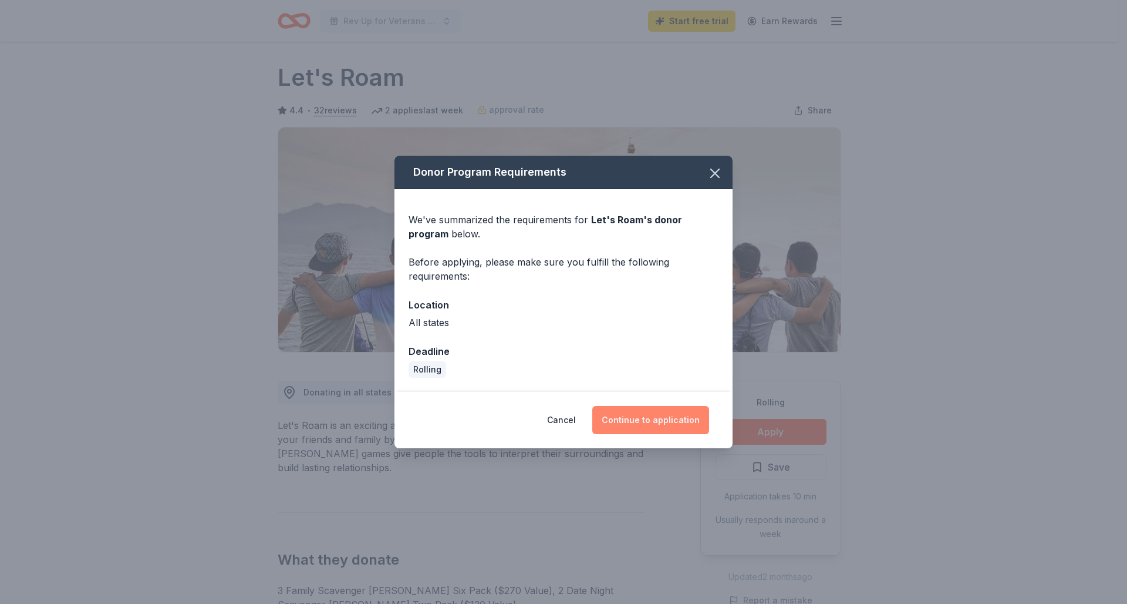
click at [658, 412] on button "Continue to application" at bounding box center [651, 420] width 117 height 28
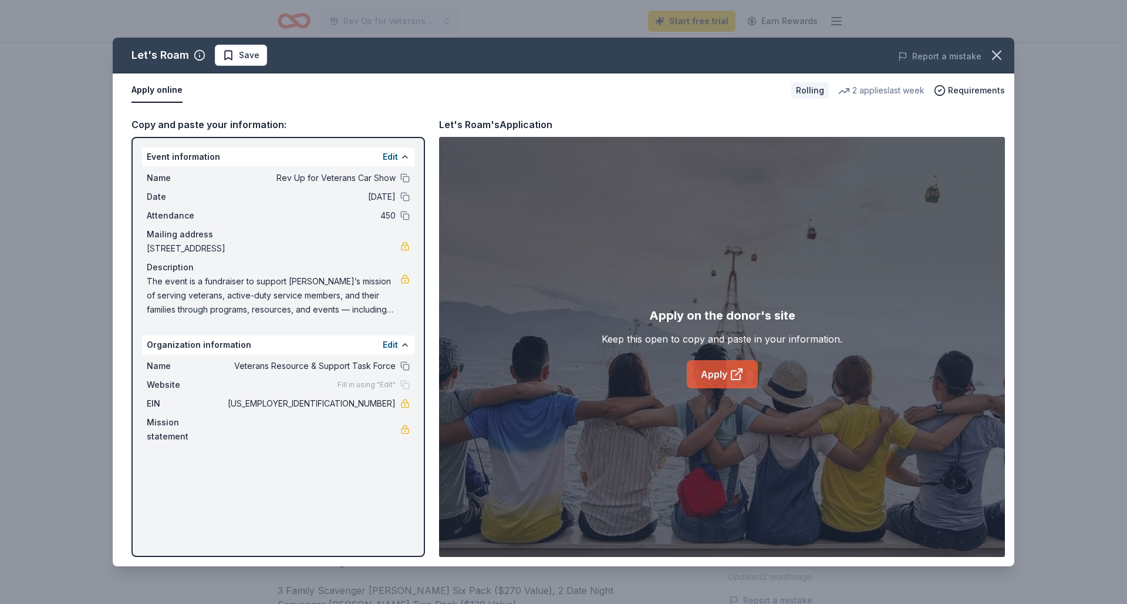
click at [712, 366] on link "Apply" at bounding box center [722, 374] width 71 height 28
click at [999, 56] on icon "button" at bounding box center [997, 55] width 16 height 16
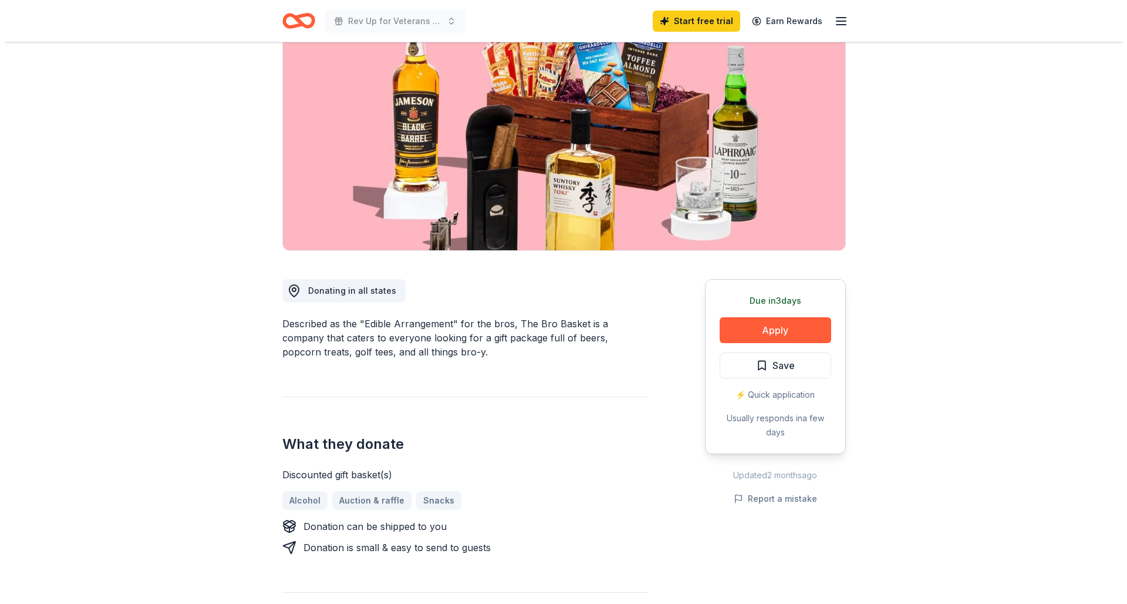
scroll to position [31, 0]
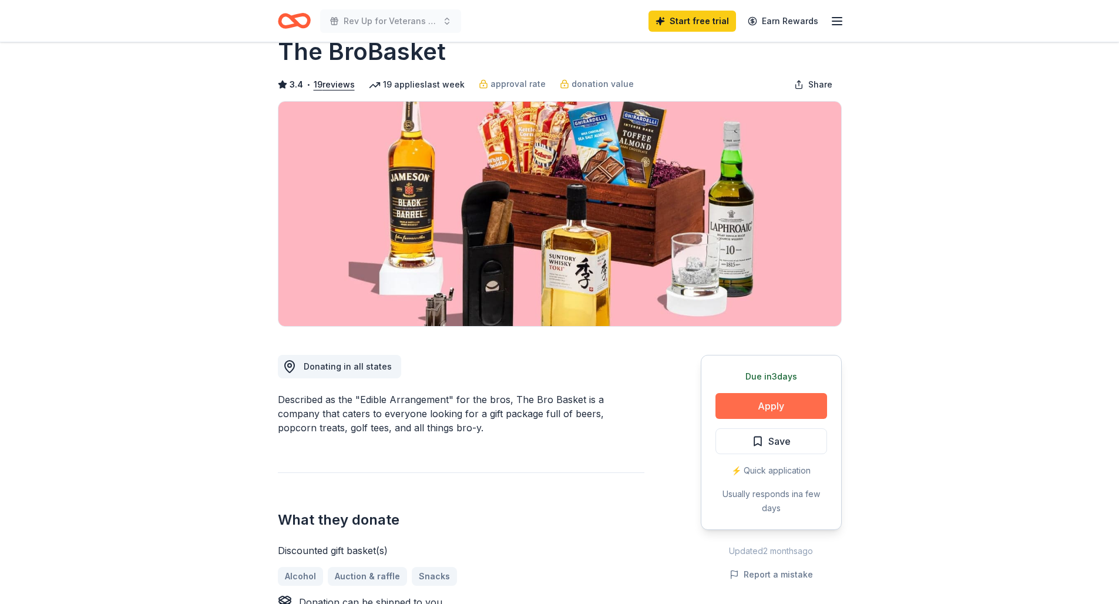
click at [774, 405] on button "Apply" at bounding box center [771, 406] width 112 height 26
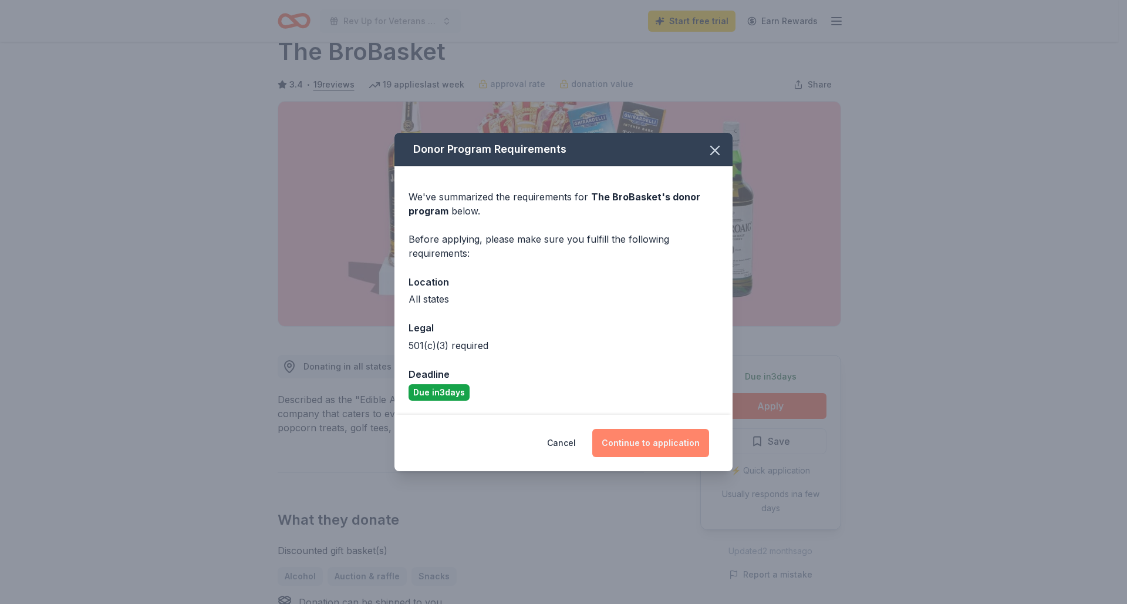
click at [641, 446] on button "Continue to application" at bounding box center [651, 443] width 117 height 28
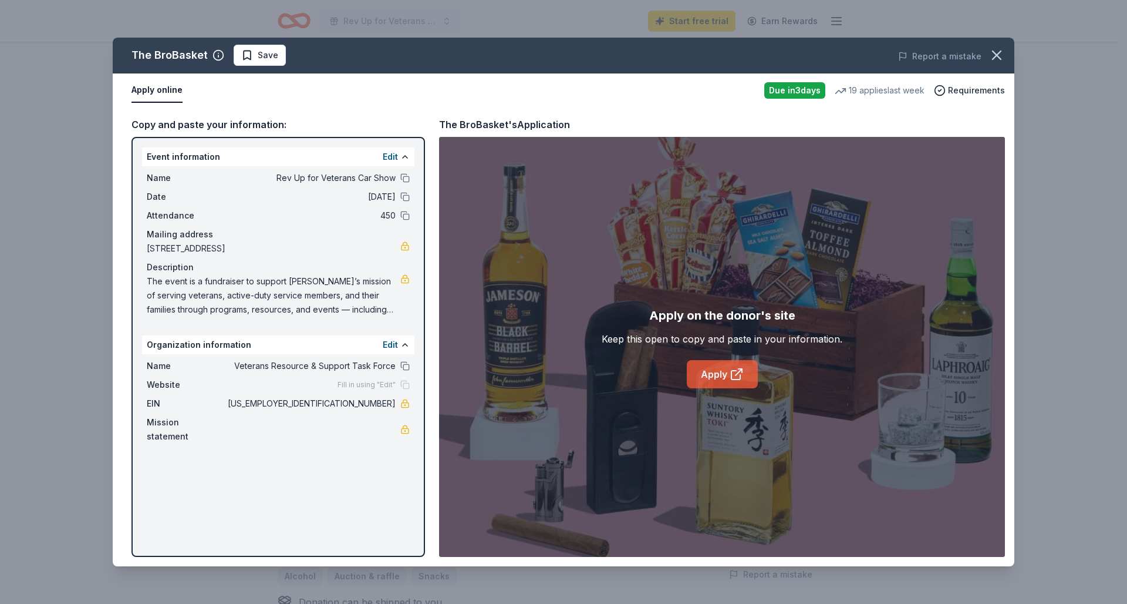
click at [713, 378] on link "Apply" at bounding box center [722, 374] width 71 height 28
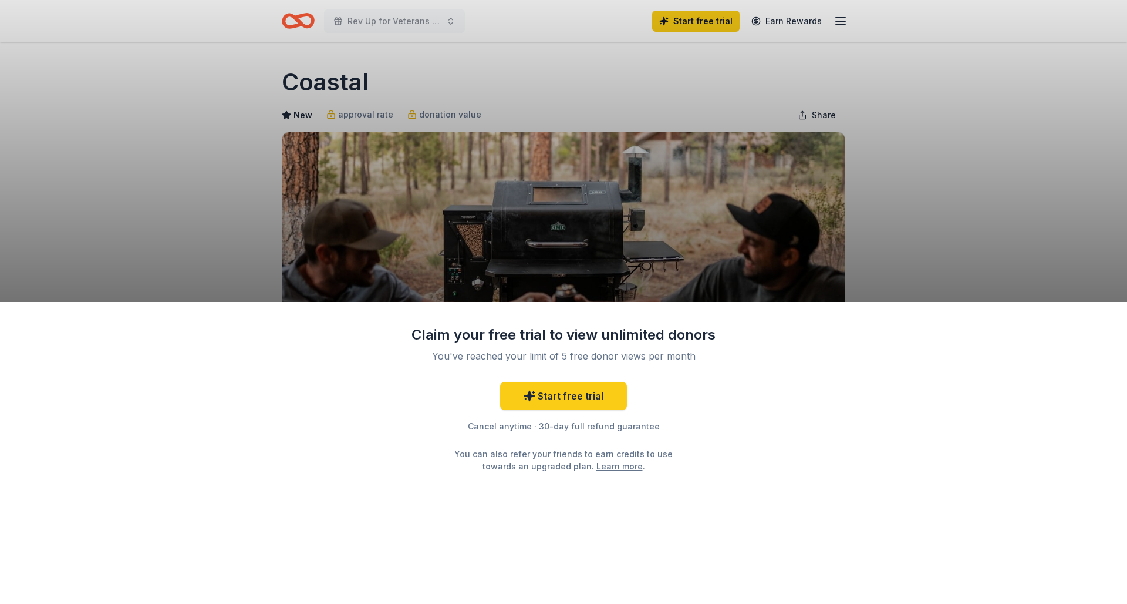
click at [884, 199] on div "Claim your free trial to view unlimited donors You've reached your limit of 5 f…" at bounding box center [563, 302] width 1127 height 604
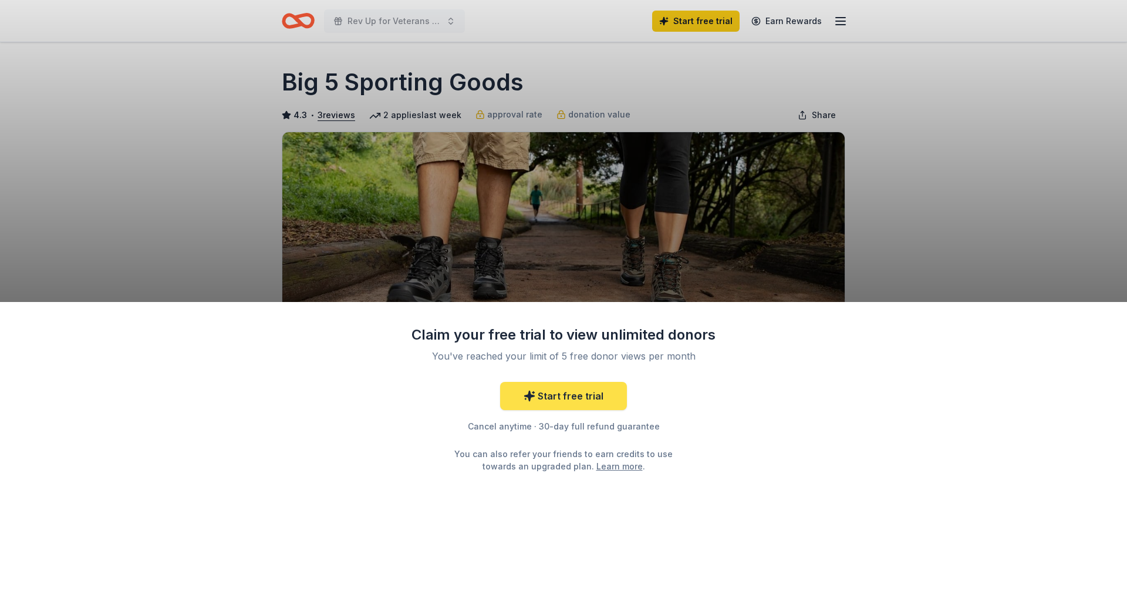
click at [573, 388] on link "Start free trial" at bounding box center [563, 396] width 127 height 28
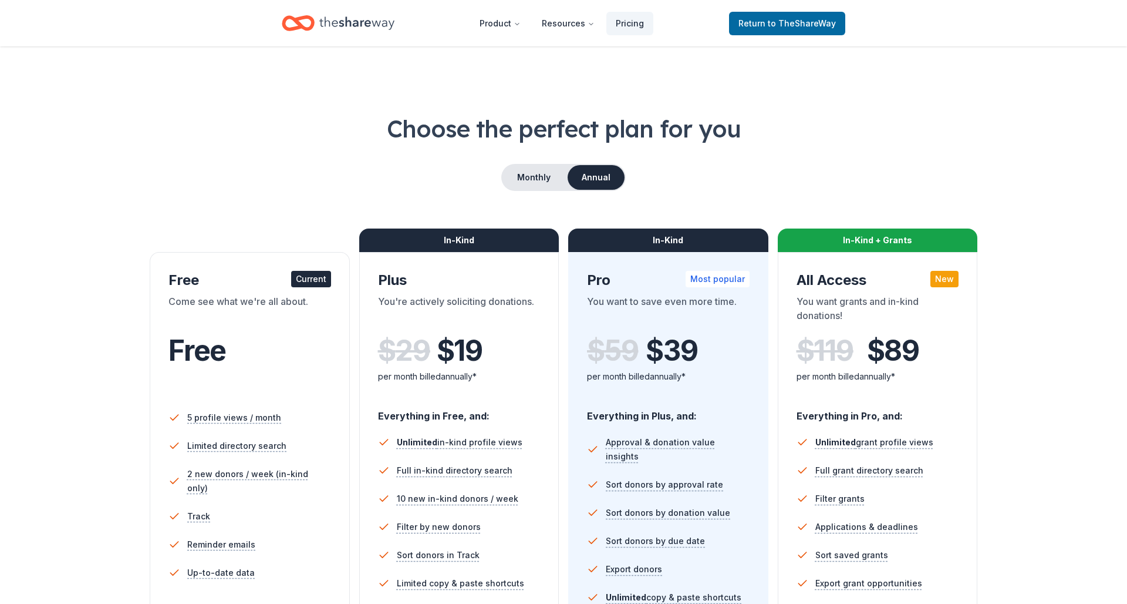
click at [574, 393] on div "In-Kind Pro Most popular You want to save even more time. $ 59 $ 39 per month b…" at bounding box center [668, 469] width 200 height 435
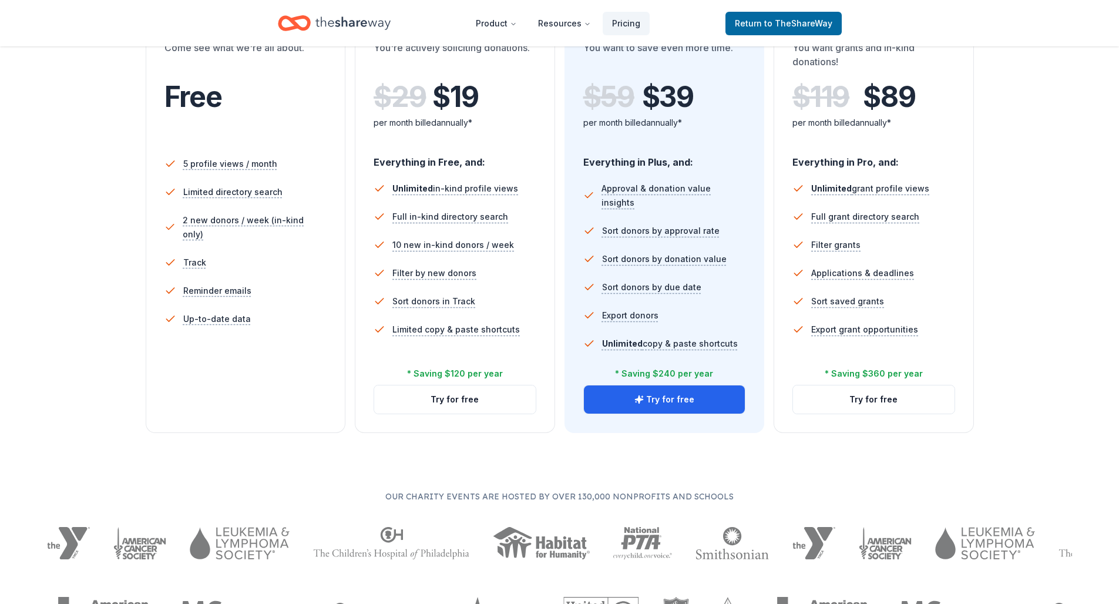
scroll to position [23, 0]
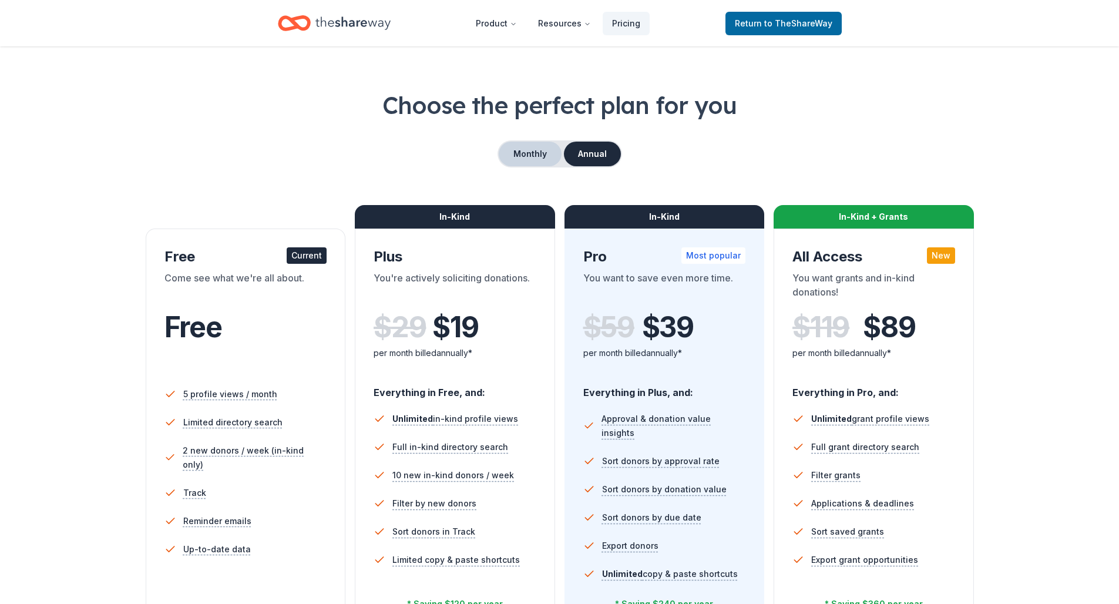
click at [528, 153] on button "Monthly" at bounding box center [530, 154] width 63 height 25
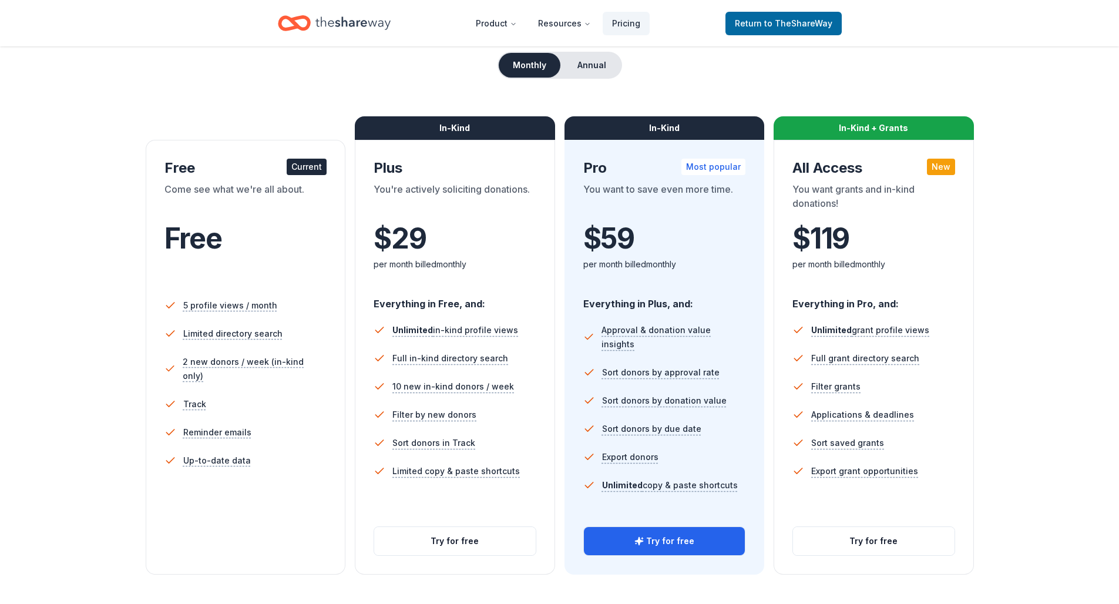
scroll to position [145, 0]
